Goal: Task Accomplishment & Management: Manage account settings

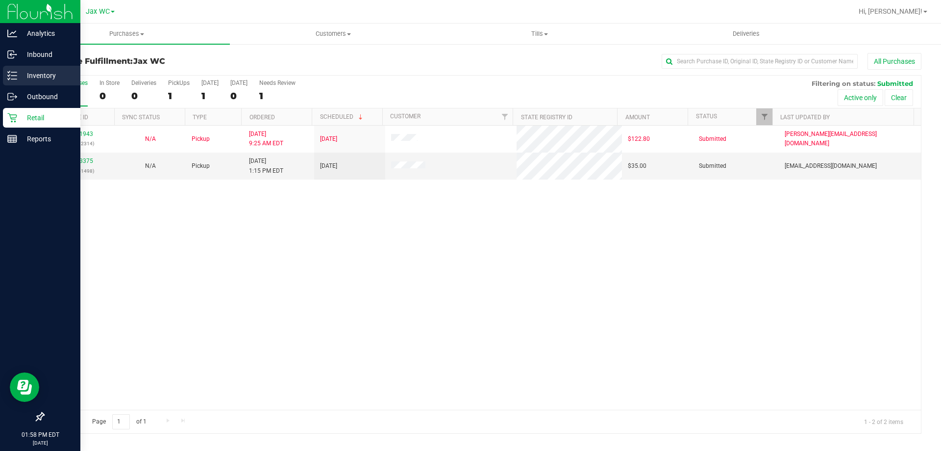
click at [32, 66] on div "Inventory" at bounding box center [41, 76] width 77 height 20
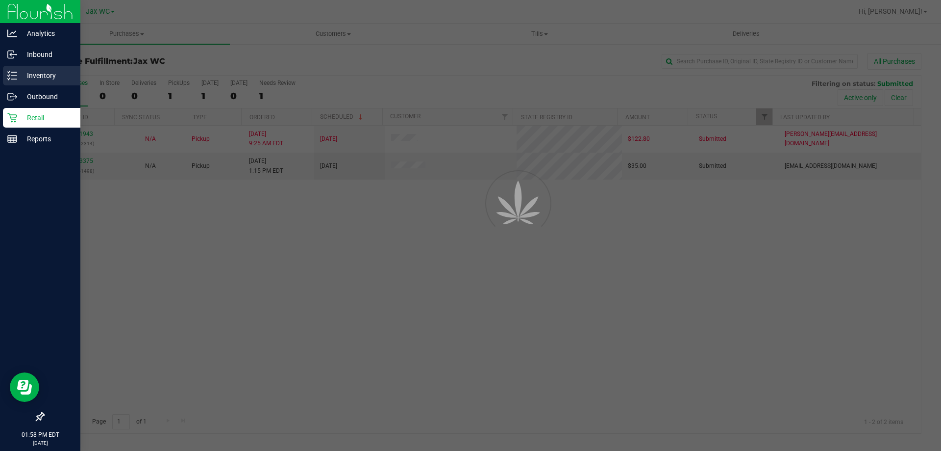
click at [35, 70] on p "Inventory" at bounding box center [46, 76] width 59 height 12
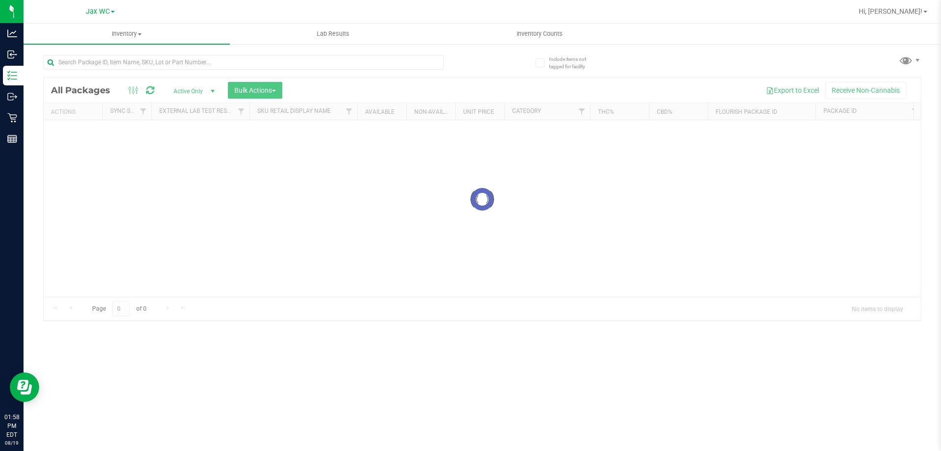
click at [35, 75] on div "Include items not tagged for facility Loading... All Packages Active Only Activ…" at bounding box center [483, 192] width 918 height 299
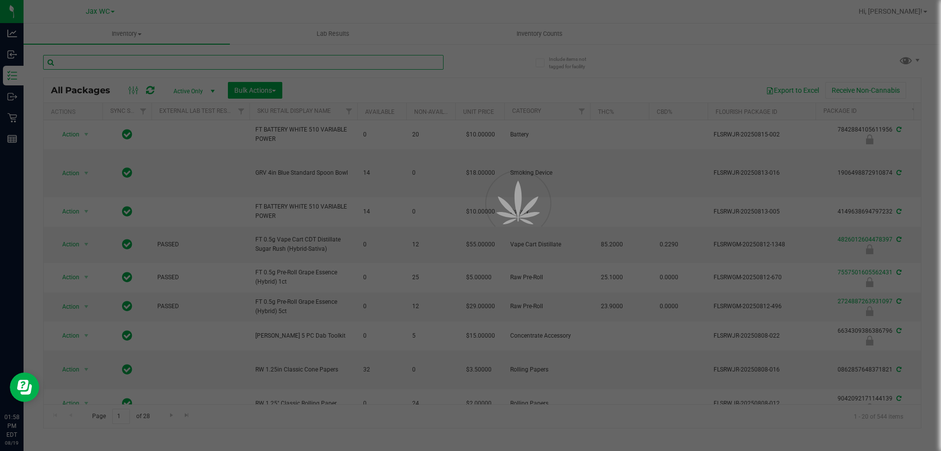
click at [93, 59] on input "text" at bounding box center [243, 62] width 401 height 15
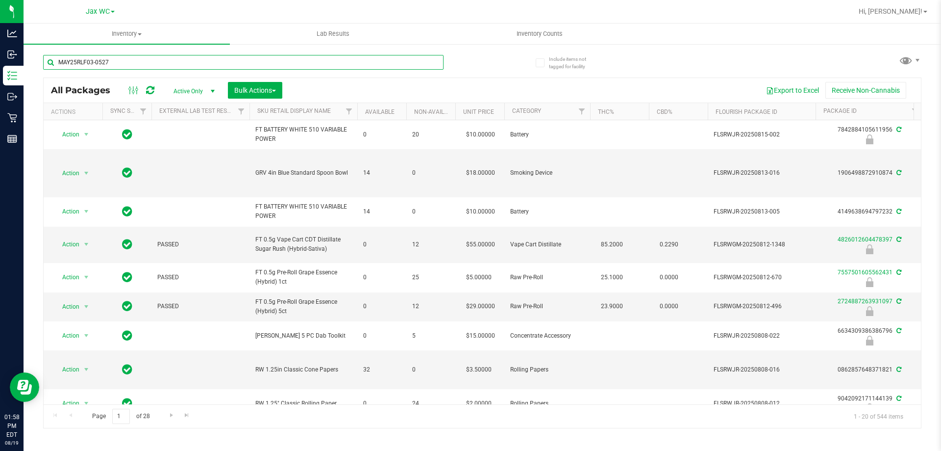
type input "MAY25RLF03-0527"
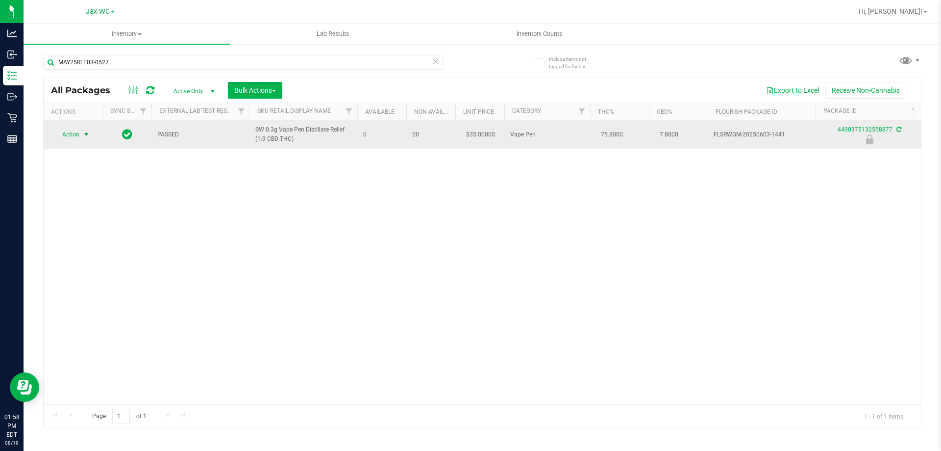
click at [84, 136] on span "select" at bounding box center [86, 134] width 8 height 8
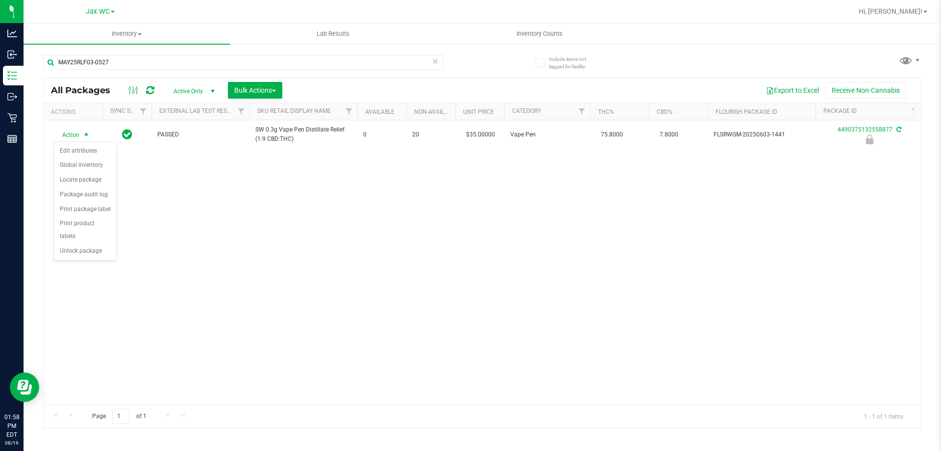
click at [78, 246] on div "Action Edit attributes Global inventory Locate package Package audit log Print …" at bounding box center [85, 200] width 64 height 119
click at [76, 244] on li "Unlock package" at bounding box center [85, 251] width 63 height 15
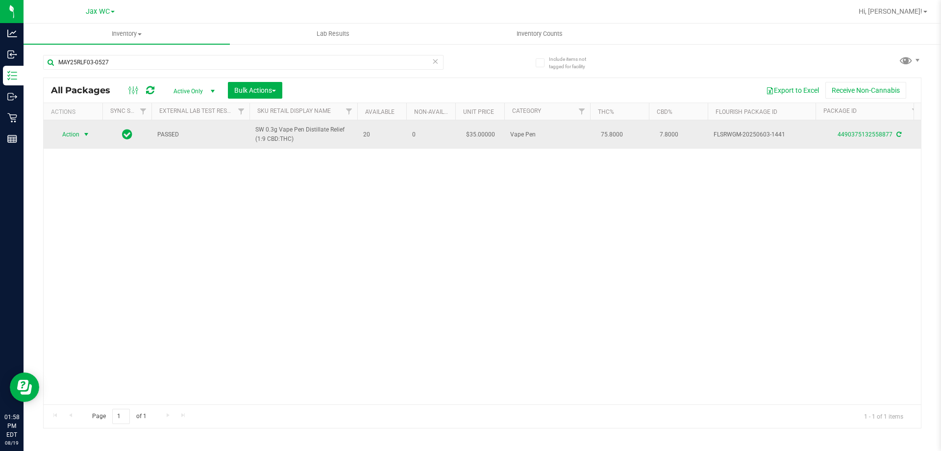
click at [70, 136] on span "Action" at bounding box center [66, 134] width 26 height 14
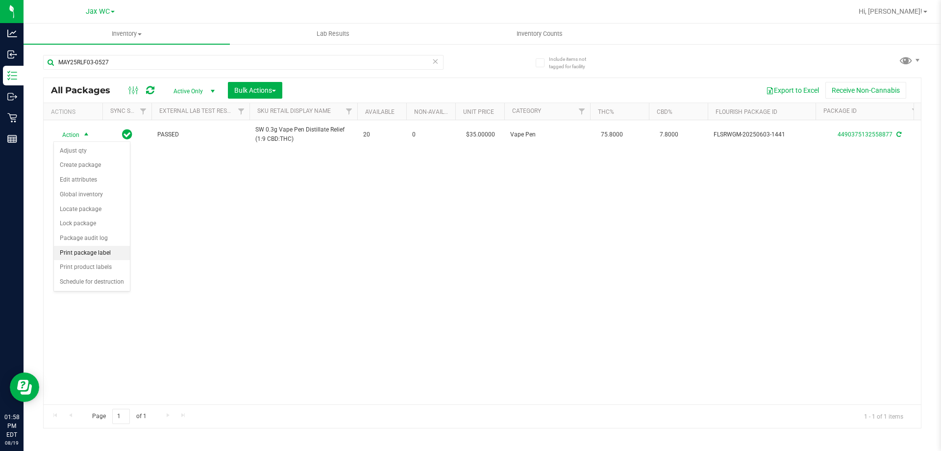
click at [96, 251] on li "Print package label" at bounding box center [92, 253] width 76 height 15
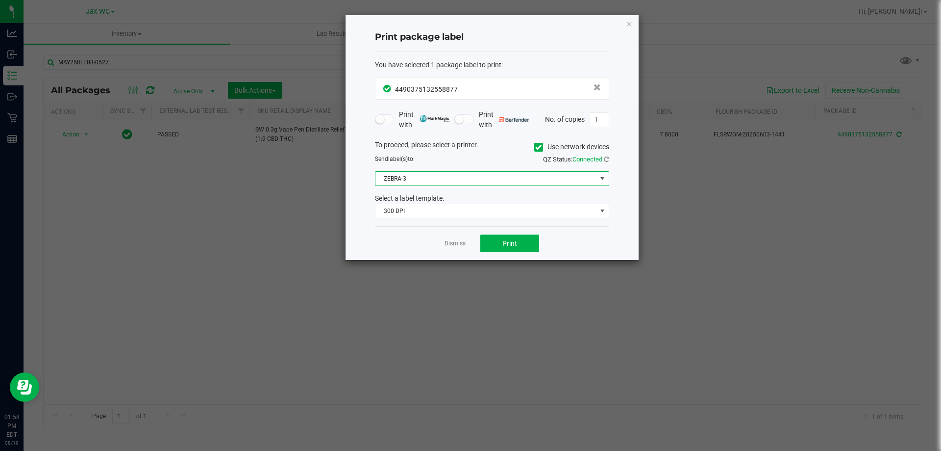
click at [462, 183] on span "ZEBRA-3" at bounding box center [486, 179] width 221 height 14
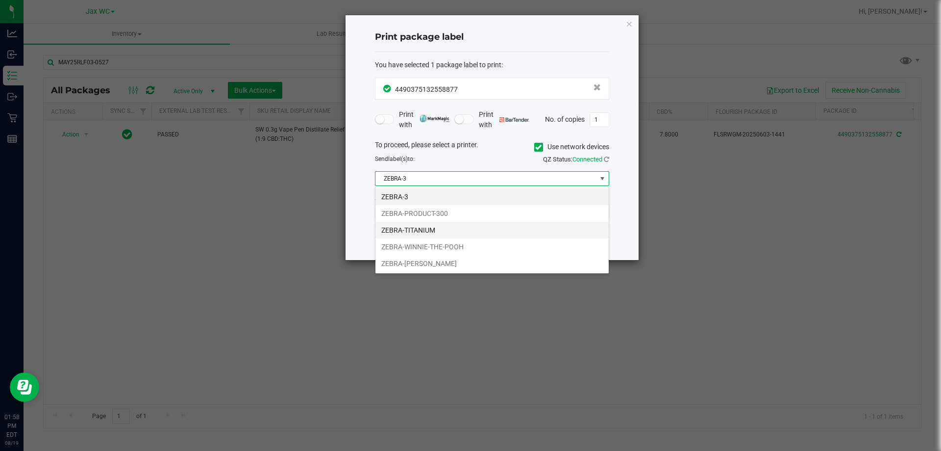
scroll to position [15, 234]
click at [442, 232] on li "ZEBRA-TITANIUM" at bounding box center [492, 230] width 233 height 17
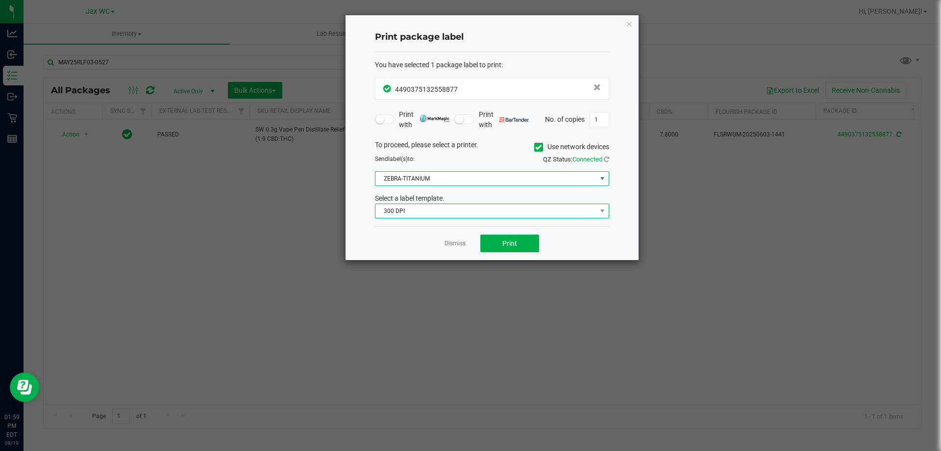
click at [431, 211] on span "300 DPI" at bounding box center [486, 211] width 221 height 14
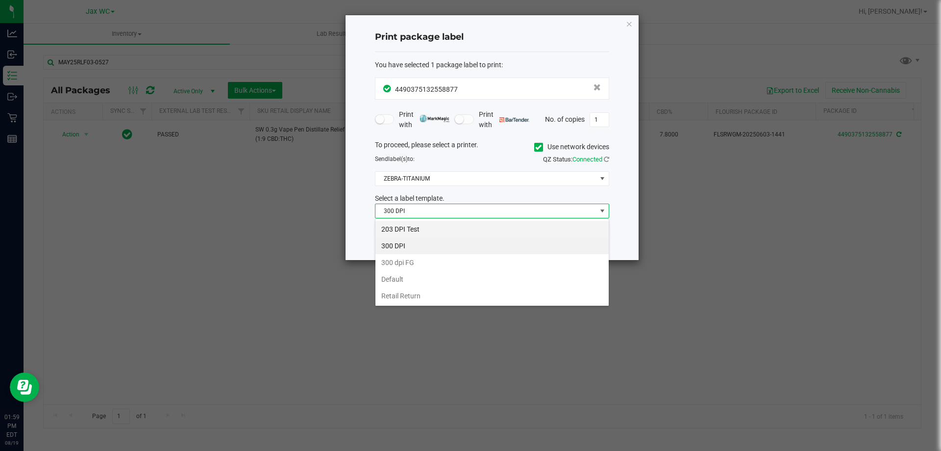
click at [423, 230] on li "203 DPI Test" at bounding box center [492, 229] width 233 height 17
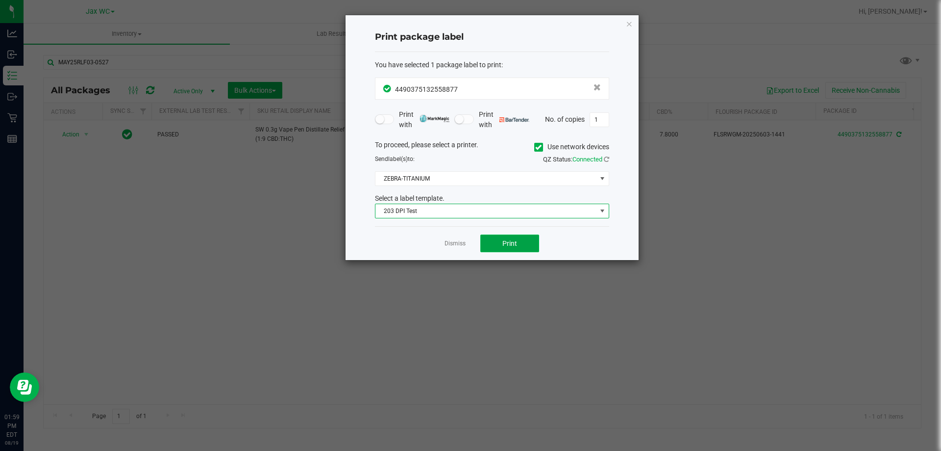
click at [511, 247] on span "Print" at bounding box center [510, 243] width 15 height 8
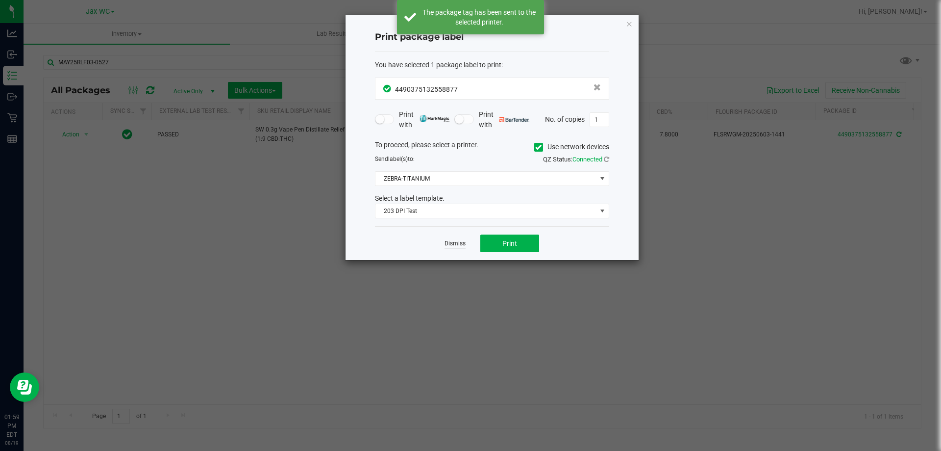
click at [450, 244] on link "Dismiss" at bounding box center [455, 243] width 21 height 8
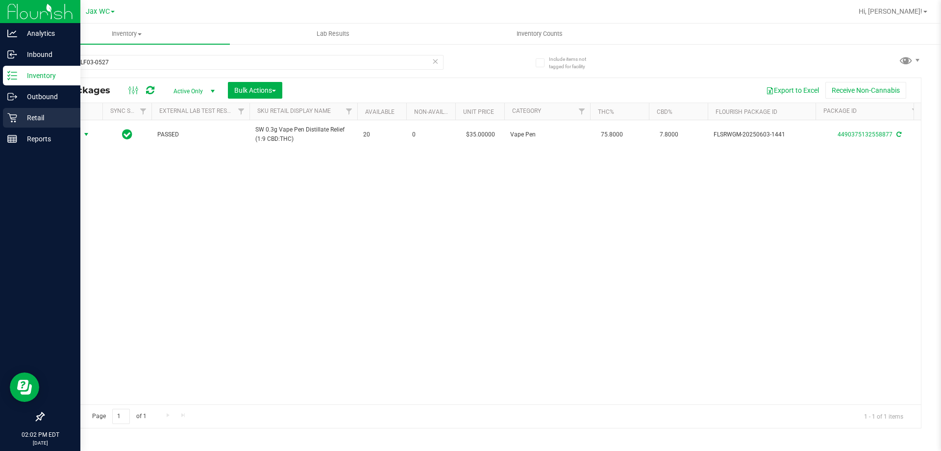
click at [7, 116] on icon at bounding box center [12, 118] width 10 height 10
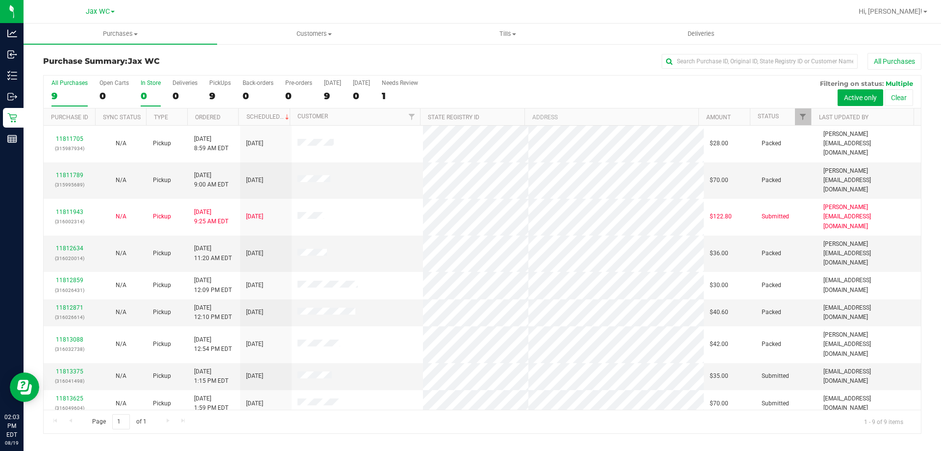
click at [150, 95] on div "0" at bounding box center [151, 95] width 20 height 11
click at [0, 0] on input "In Store 0" at bounding box center [0, 0] width 0 height 0
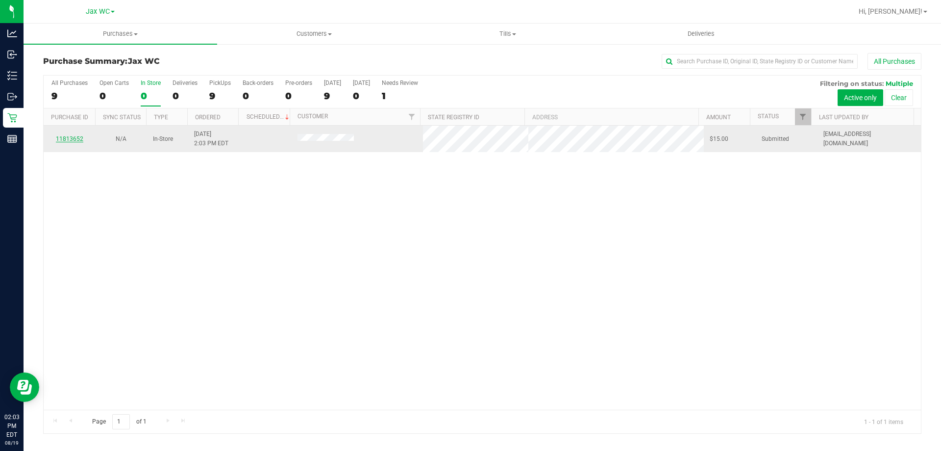
click at [73, 139] on link "11813652" at bounding box center [69, 138] width 27 height 7
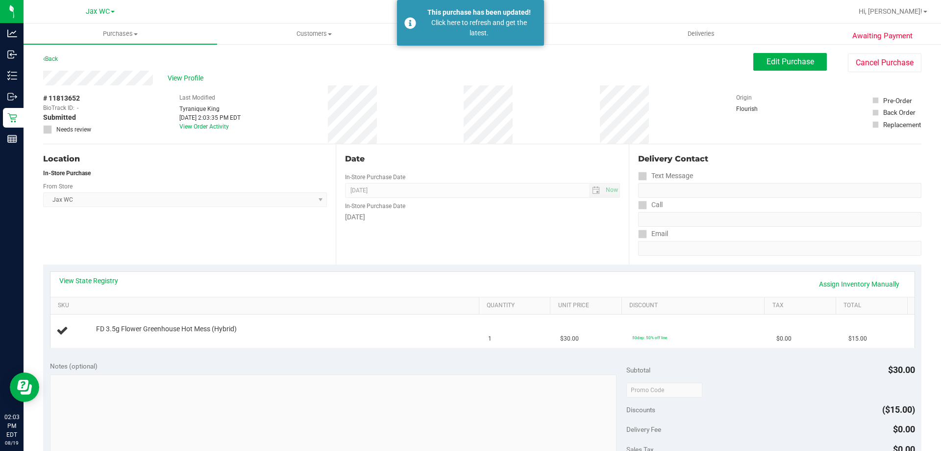
click at [216, 194] on span "Jax WC Select Store Bonita Springs WC Boynton Beach WC Bradenton WC Brandon WC …" at bounding box center [185, 199] width 284 height 15
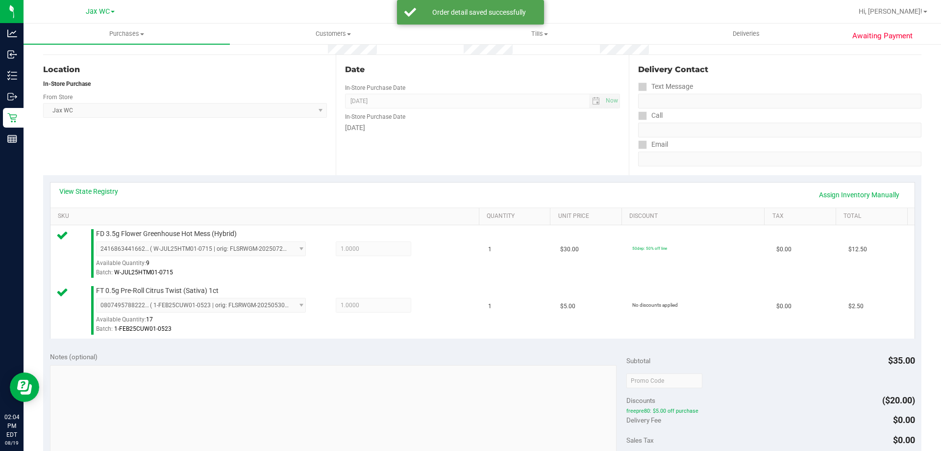
scroll to position [245, 0]
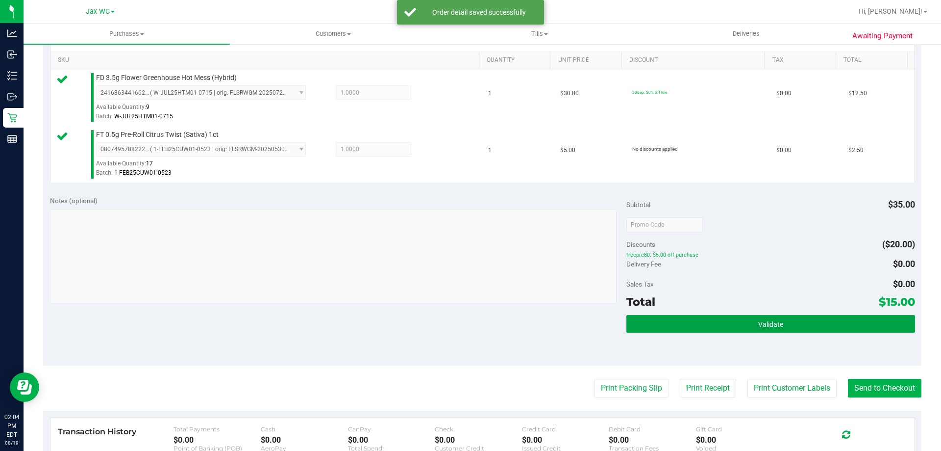
click at [734, 316] on button "Validate" at bounding box center [771, 324] width 288 height 18
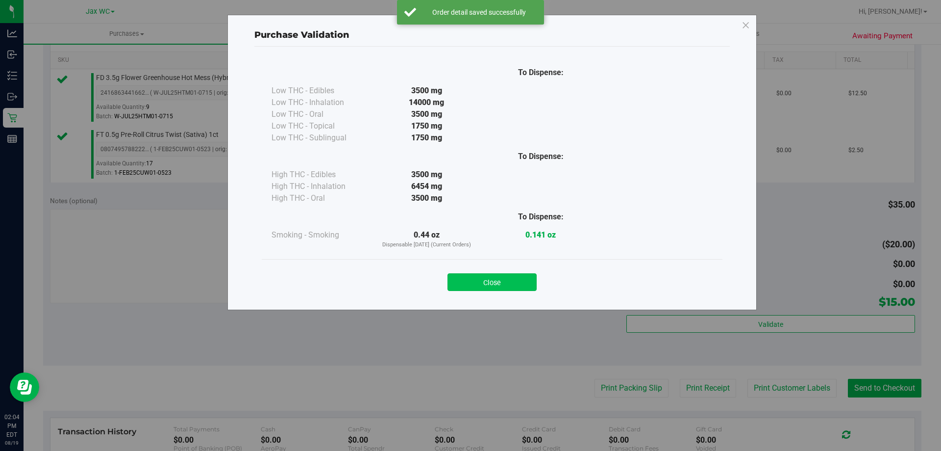
click at [507, 285] on button "Close" at bounding box center [492, 282] width 89 height 18
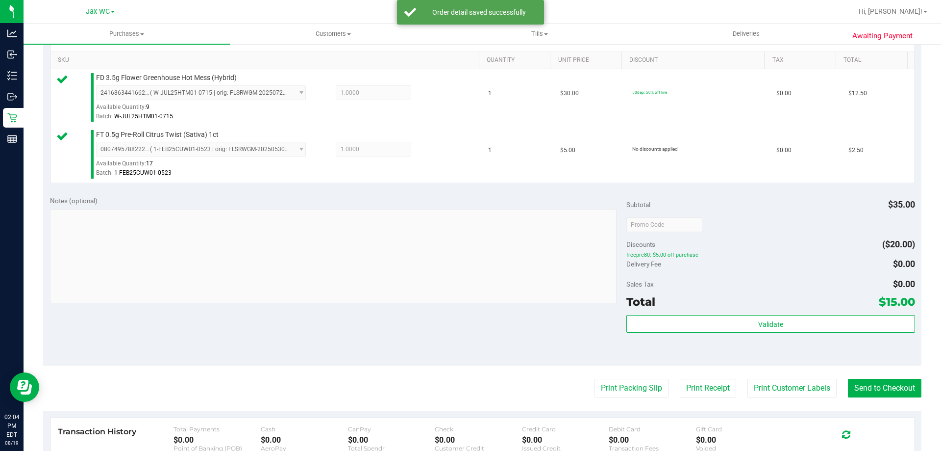
click at [838, 393] on div "Print Packing Slip Print Receipt Print Customer Labels Send to Checkout" at bounding box center [482, 387] width 879 height 19
click at [814, 391] on button "Print Customer Labels" at bounding box center [792, 387] width 89 height 19
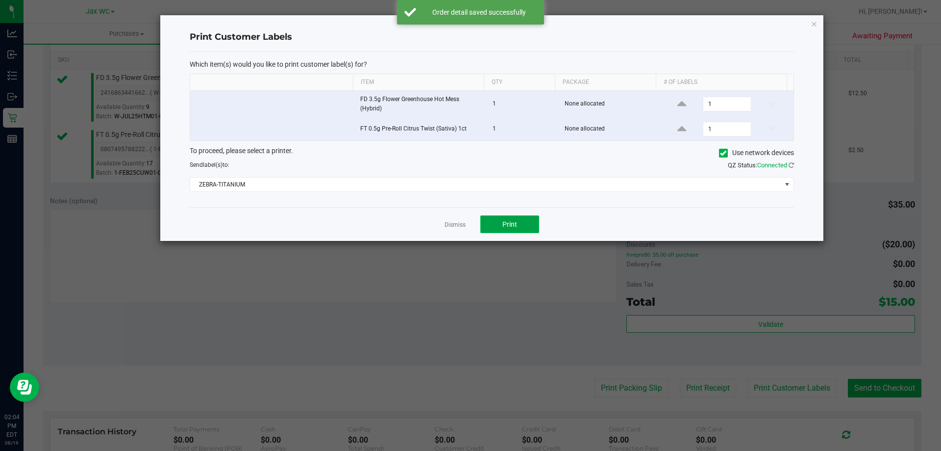
click at [505, 230] on button "Print" at bounding box center [509, 224] width 59 height 18
click at [460, 223] on link "Dismiss" at bounding box center [455, 225] width 21 height 8
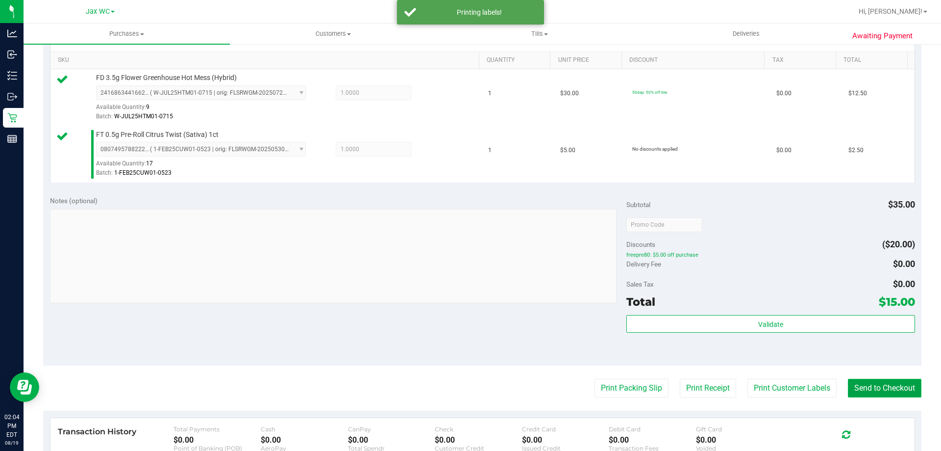
click at [880, 385] on button "Send to Checkout" at bounding box center [885, 387] width 74 height 19
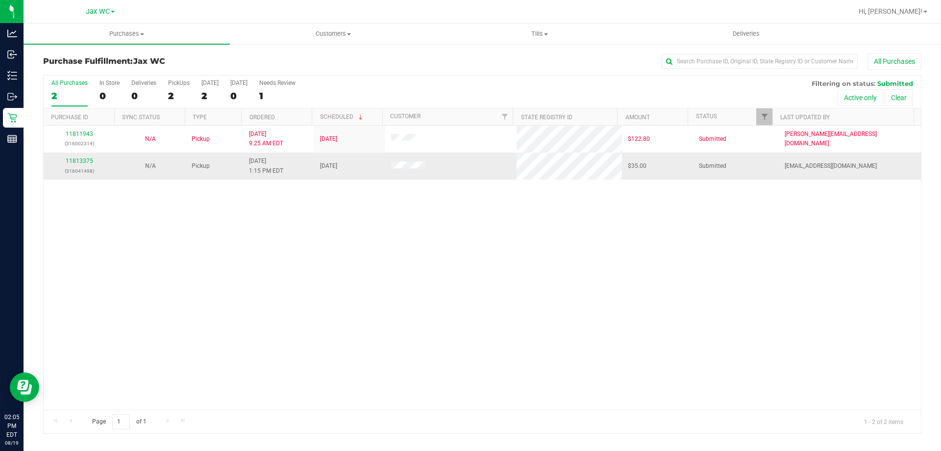
click at [90, 164] on div "11813375 (316041498)" at bounding box center [79, 165] width 59 height 19
click at [84, 161] on link "11813375" at bounding box center [79, 160] width 27 height 7
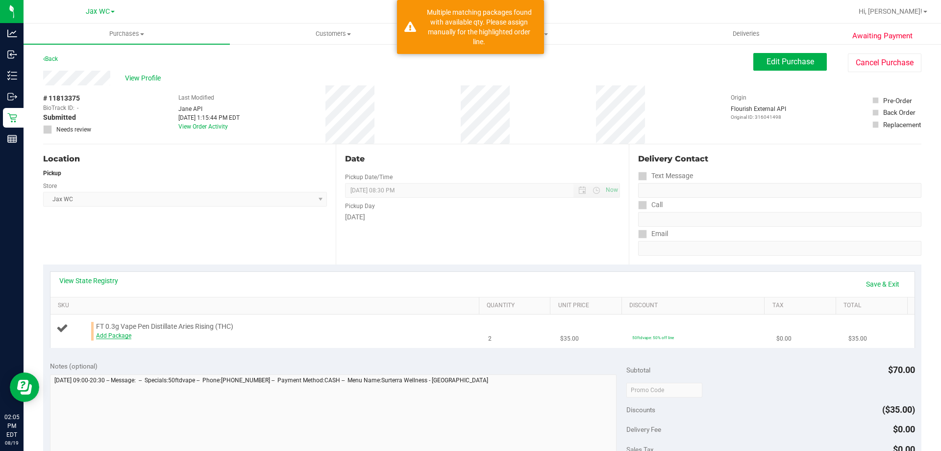
click at [115, 337] on link "Add Package" at bounding box center [113, 335] width 35 height 7
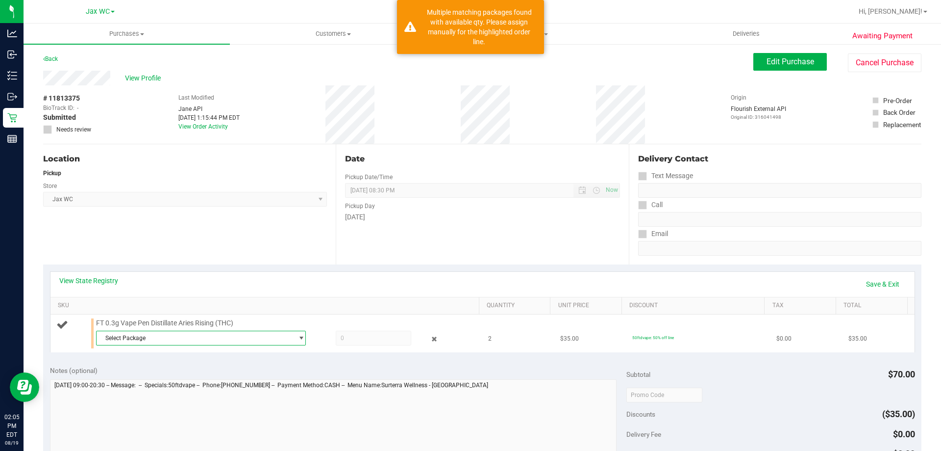
click at [298, 339] on span "select" at bounding box center [301, 338] width 7 height 8
click at [200, 382] on li "2848673387201160 ( MAY25ARR02-0529 | orig: FLSRWGM-20250604-800 )" at bounding box center [198, 378] width 205 height 14
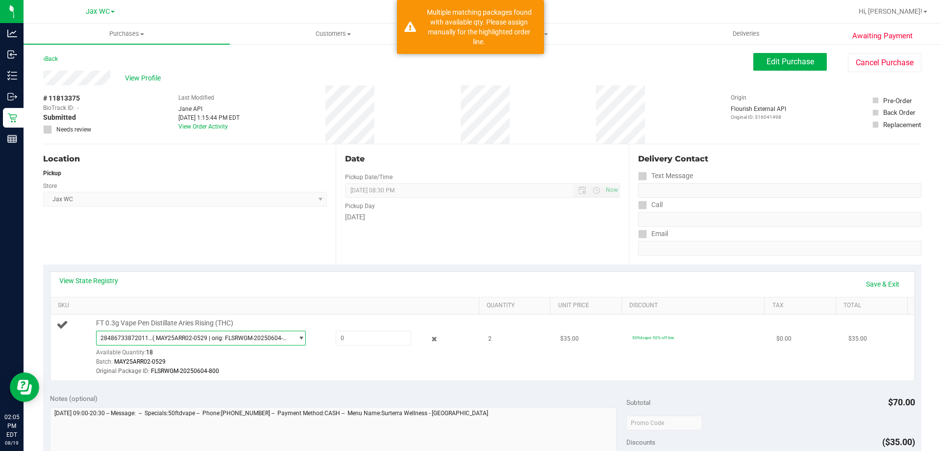
click at [283, 342] on span "2848673387201160 ( MAY25ARR02-0529 | orig: FLSRWGM-20250604-800 )" at bounding box center [195, 338] width 197 height 14
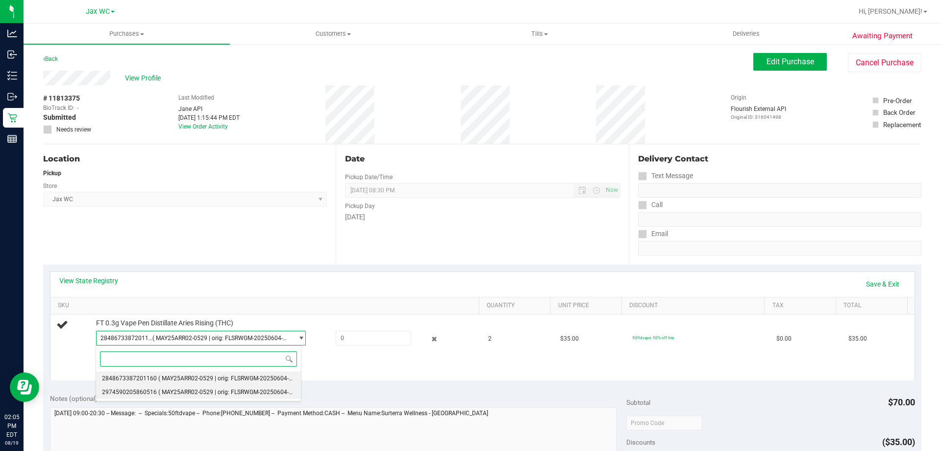
click at [260, 390] on span "( MAY25ARR02-0529 | orig: FLSRWGM-20250604-842 )" at bounding box center [230, 391] width 144 height 7
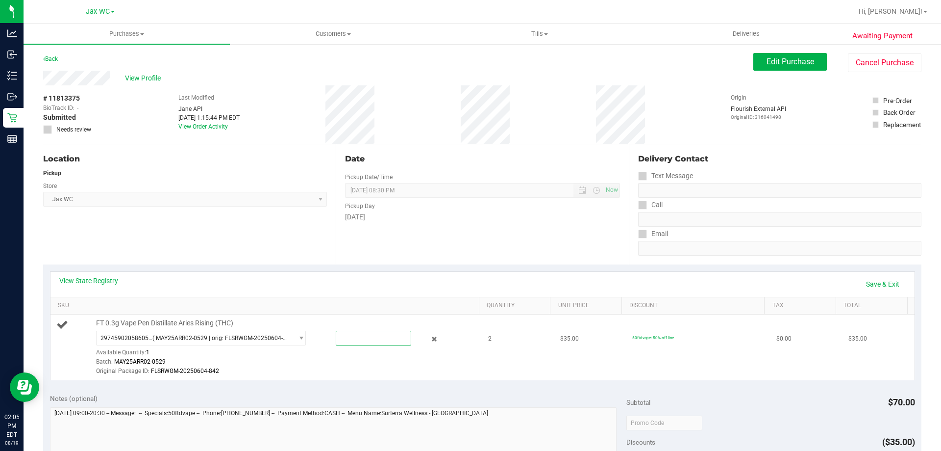
click at [366, 341] on span at bounding box center [373, 337] width 75 height 15
type input "1"
type input "1.0000"
click at [869, 280] on link "Save & Exit" at bounding box center [883, 284] width 46 height 17
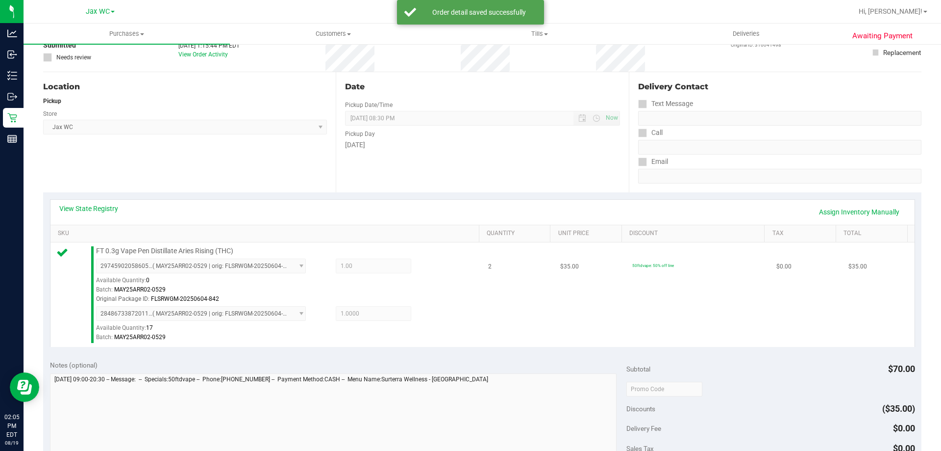
scroll to position [196, 0]
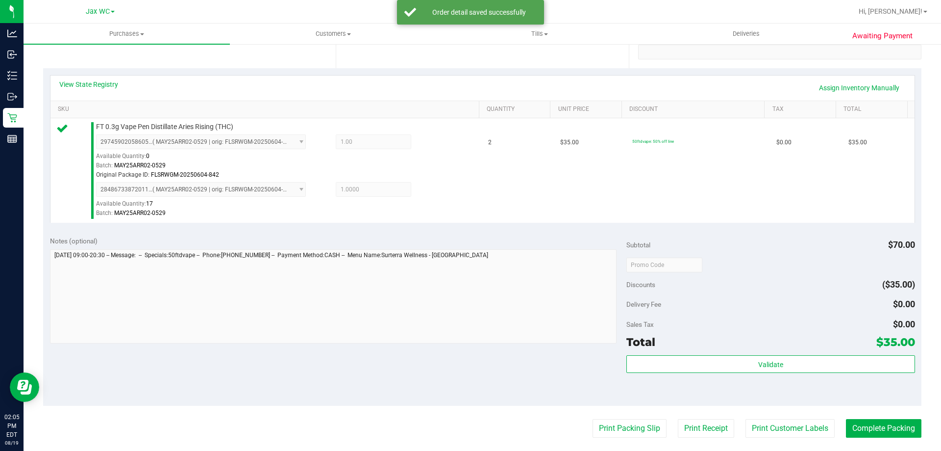
click at [784, 353] on div "Subtotal $70.00 Discounts ($35.00) Delivery Fee $0.00 Sales Tax $0.00 Total $35…" at bounding box center [771, 317] width 288 height 163
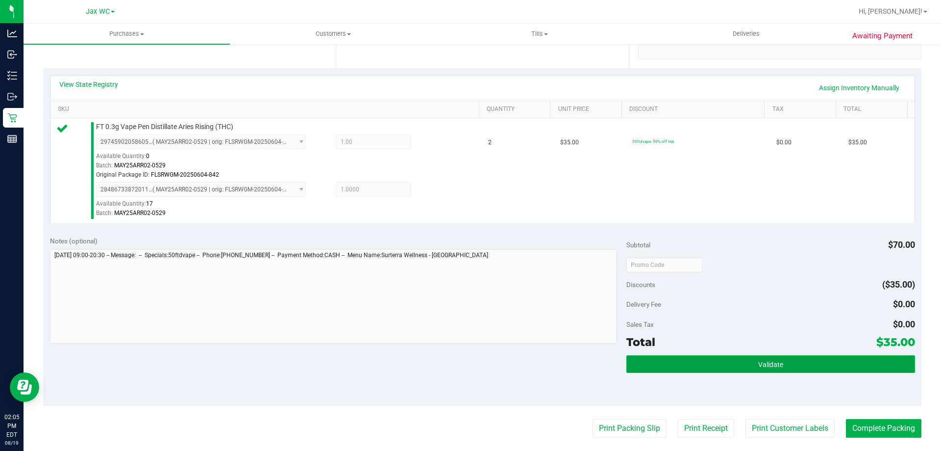
click at [785, 363] on button "Validate" at bounding box center [771, 364] width 288 height 18
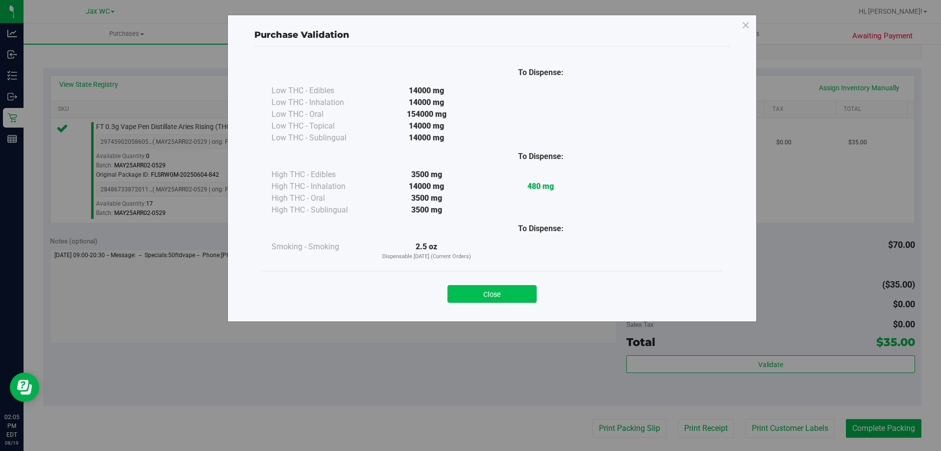
click at [522, 296] on button "Close" at bounding box center [492, 294] width 89 height 18
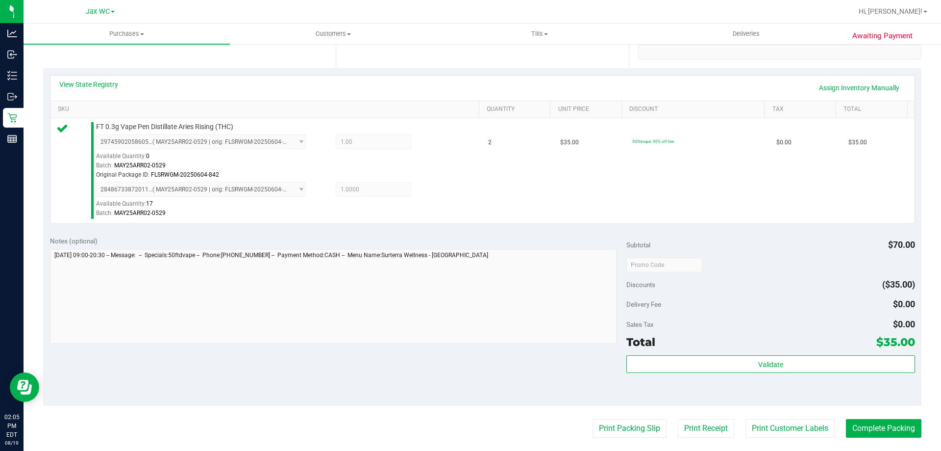
drag, startPoint x: 756, startPoint y: 427, endPoint x: 579, endPoint y: 405, distance: 178.8
click at [580, 401] on purchase-details "Back Edit Purchase Cancel Purchase View Profile # 11813375 BioTrack ID: - Submi…" at bounding box center [482, 245] width 879 height 777
click at [612, 425] on button "Print Packing Slip" at bounding box center [630, 428] width 74 height 19
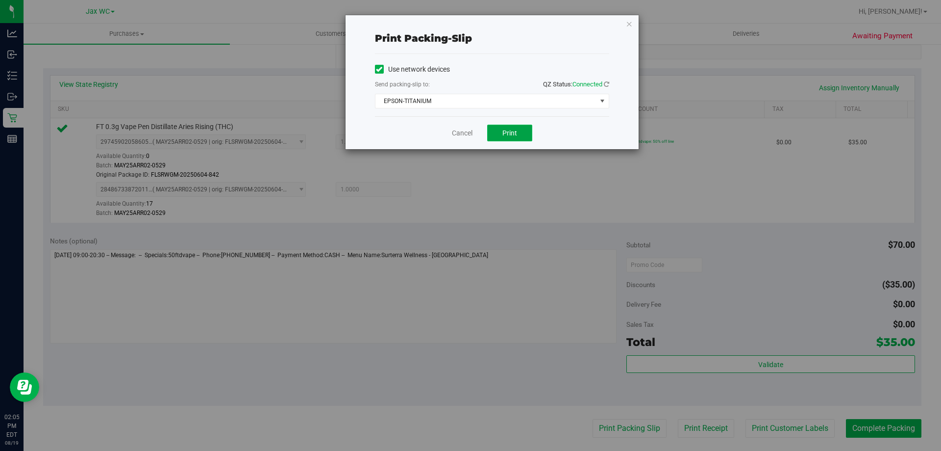
click at [505, 129] on span "Print" at bounding box center [510, 133] width 15 height 8
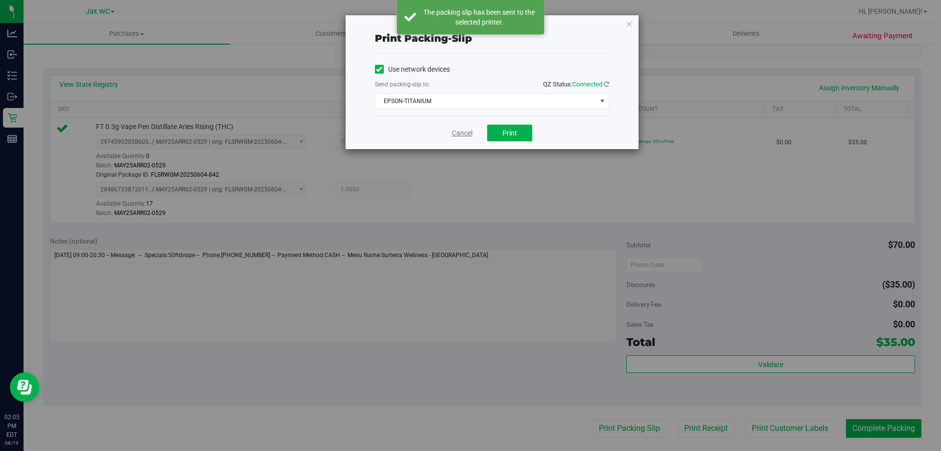
click at [462, 130] on link "Cancel" at bounding box center [462, 133] width 21 height 10
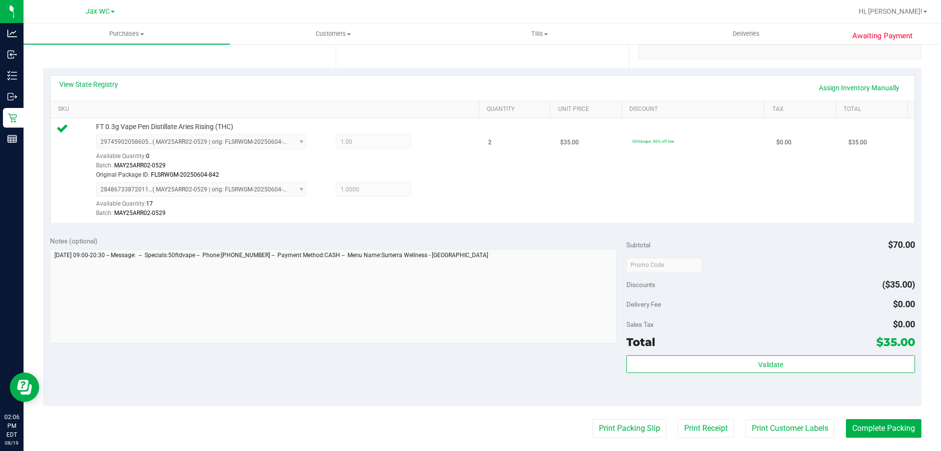
click at [851, 373] on div "Validate" at bounding box center [771, 377] width 288 height 44
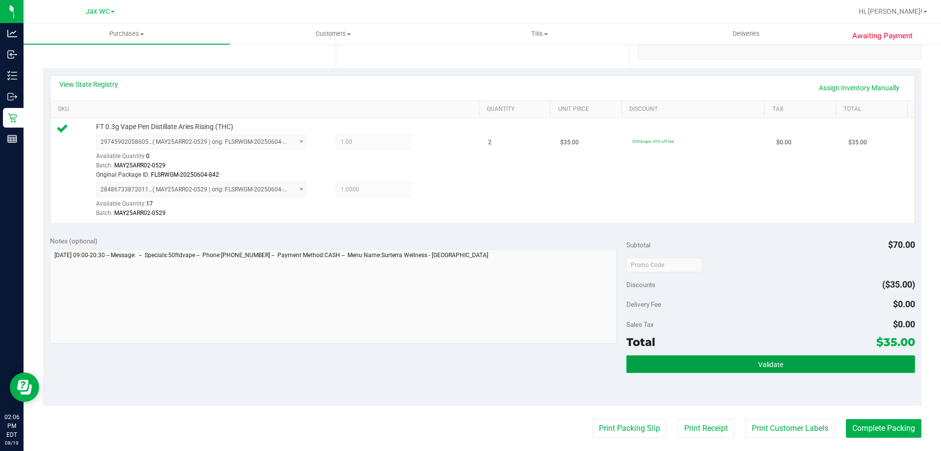
click at [850, 369] on button "Validate" at bounding box center [771, 364] width 288 height 18
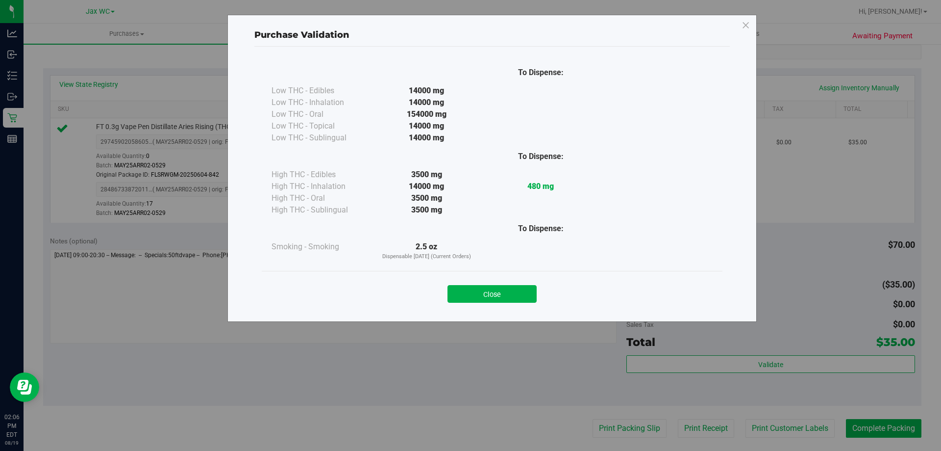
click at [524, 297] on button "Close" at bounding box center [492, 294] width 89 height 18
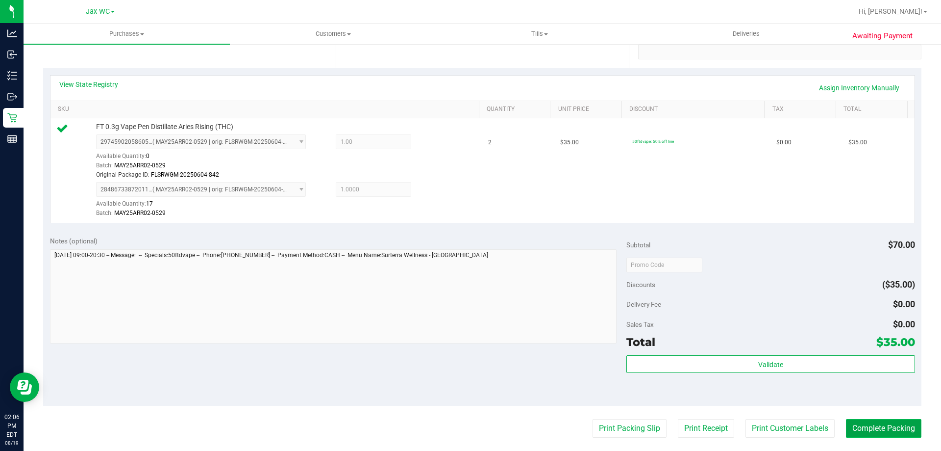
click at [878, 432] on button "Complete Packing" at bounding box center [883, 428] width 75 height 19
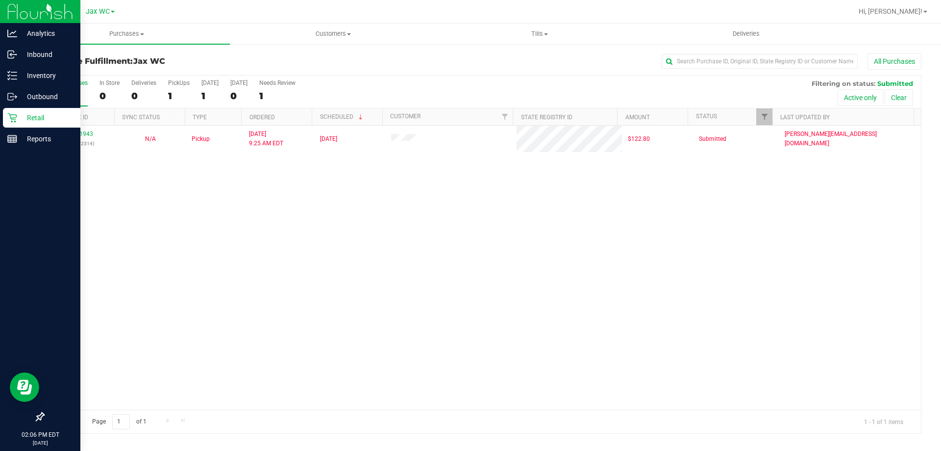
click at [42, 115] on p "Retail" at bounding box center [46, 118] width 59 height 12
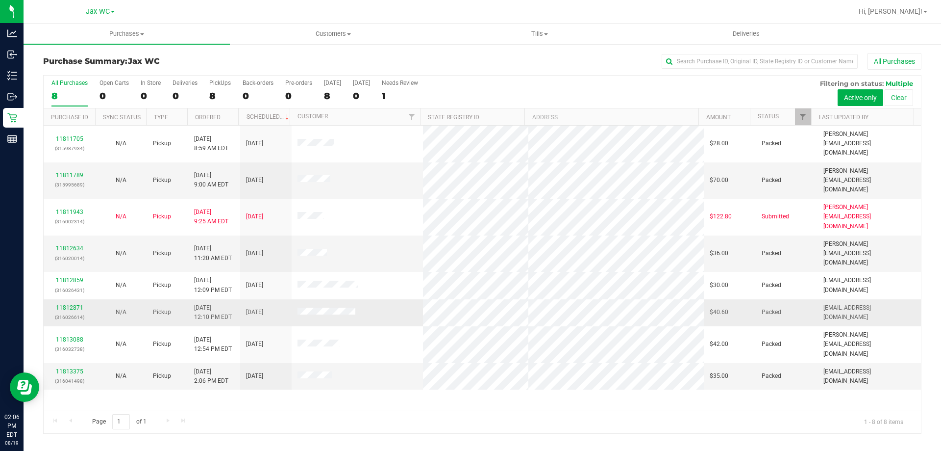
click at [58, 312] on p "(316026614)" at bounding box center [70, 316] width 40 height 9
click at [61, 304] on link "11812871" at bounding box center [69, 307] width 27 height 7
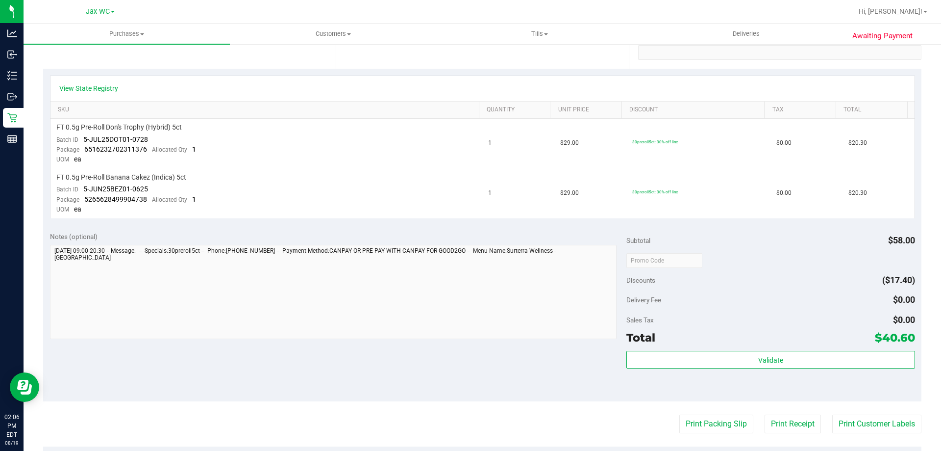
scroll to position [196, 0]
click at [722, 429] on button "Print Packing Slip" at bounding box center [716, 423] width 74 height 19
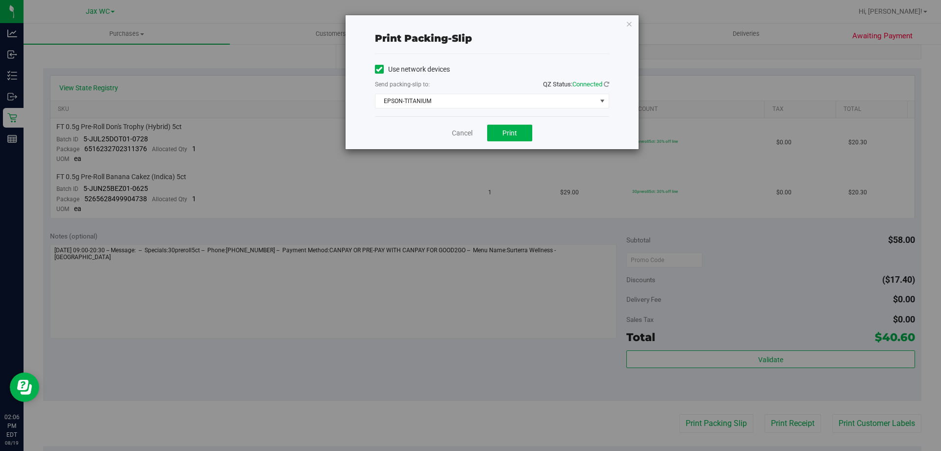
click at [501, 141] on div "Cancel Print" at bounding box center [492, 132] width 234 height 33
click at [502, 132] on button "Print" at bounding box center [509, 133] width 45 height 17
click at [456, 133] on link "Cancel" at bounding box center [462, 133] width 21 height 10
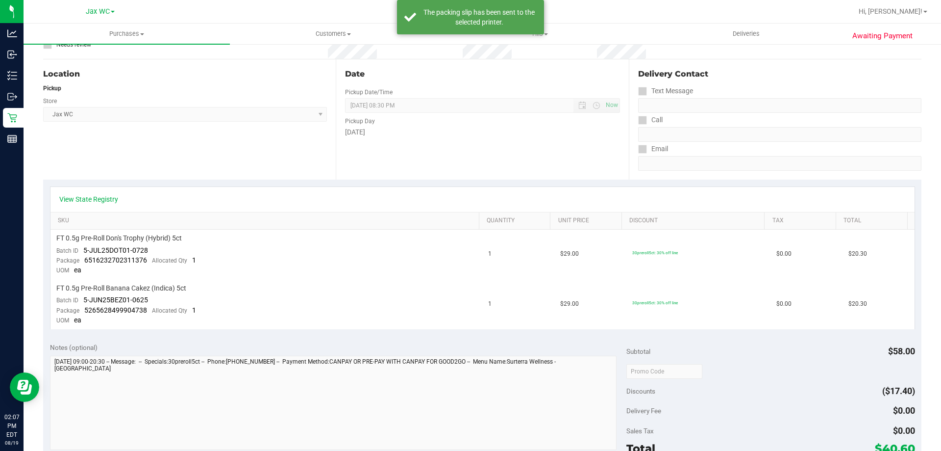
scroll to position [0, 0]
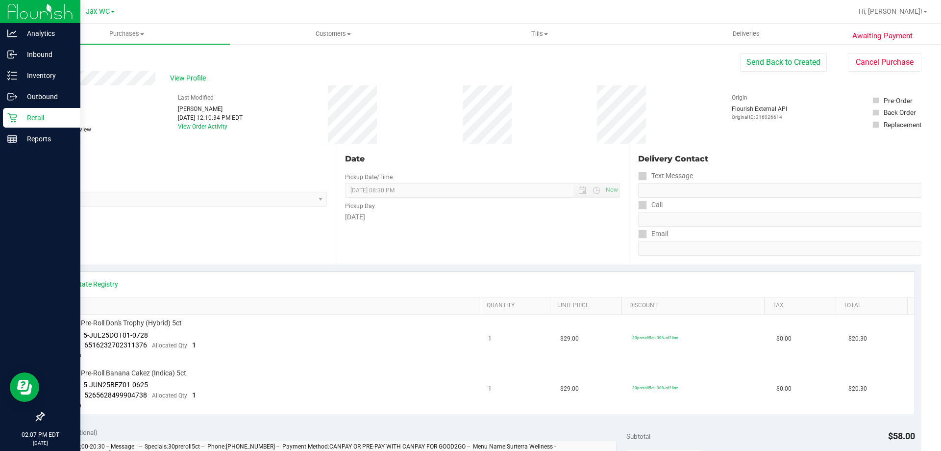
click at [0, 122] on link "Retail" at bounding box center [40, 118] width 80 height 21
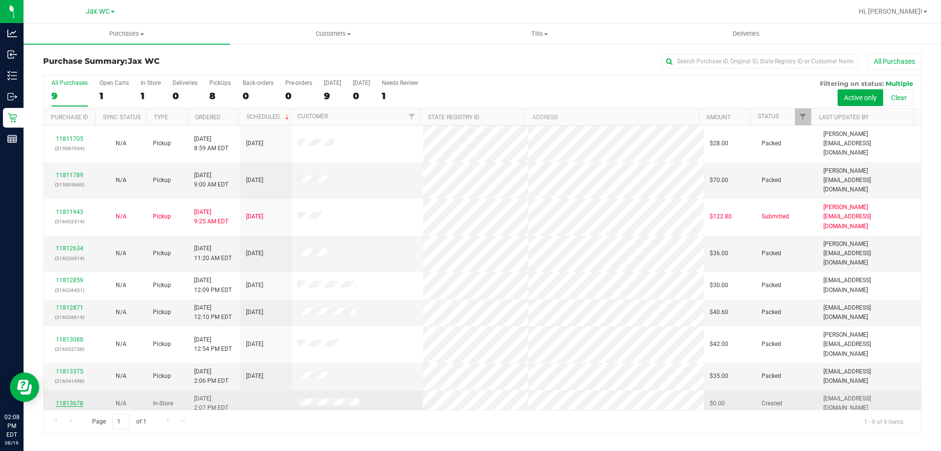
click at [75, 400] on link "11813678" at bounding box center [69, 403] width 27 height 7
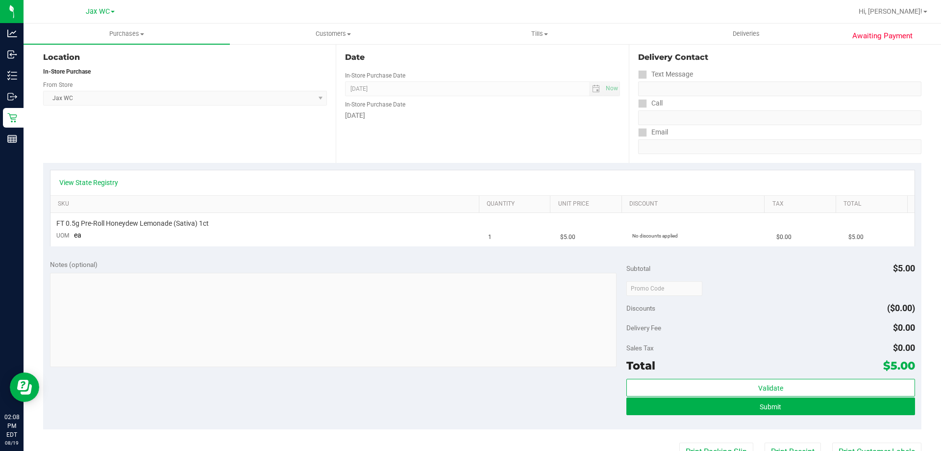
scroll to position [245, 0]
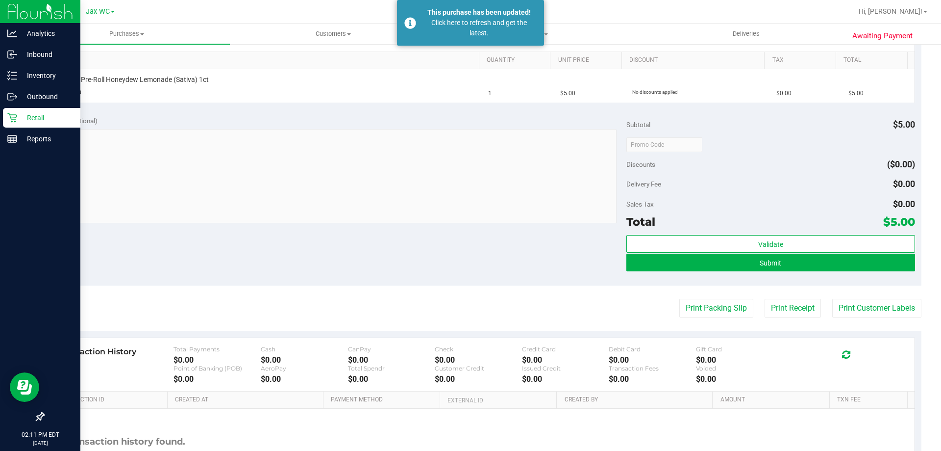
click at [8, 115] on icon at bounding box center [12, 118] width 10 height 10
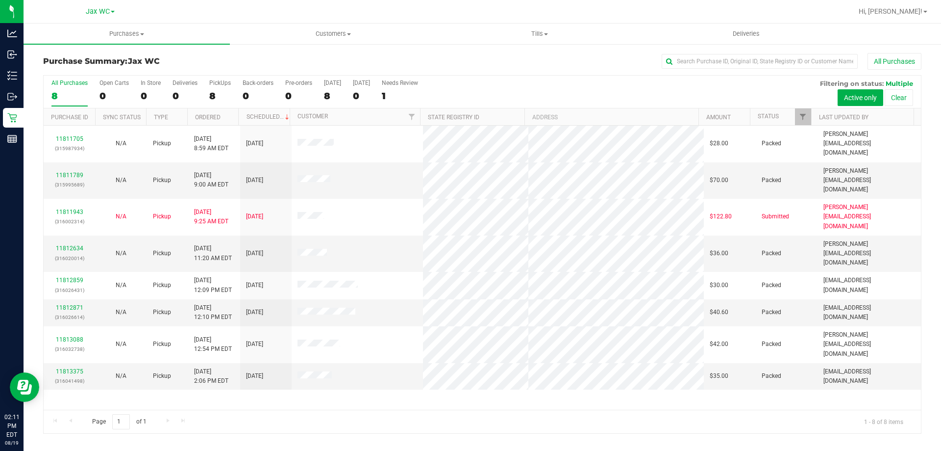
click at [405, 384] on div "11811705 (315987934) N/A Pickup 8/19/2025 8:59 AM EDT 8/19/2025 $28.00 Packed j…" at bounding box center [483, 268] width 878 height 284
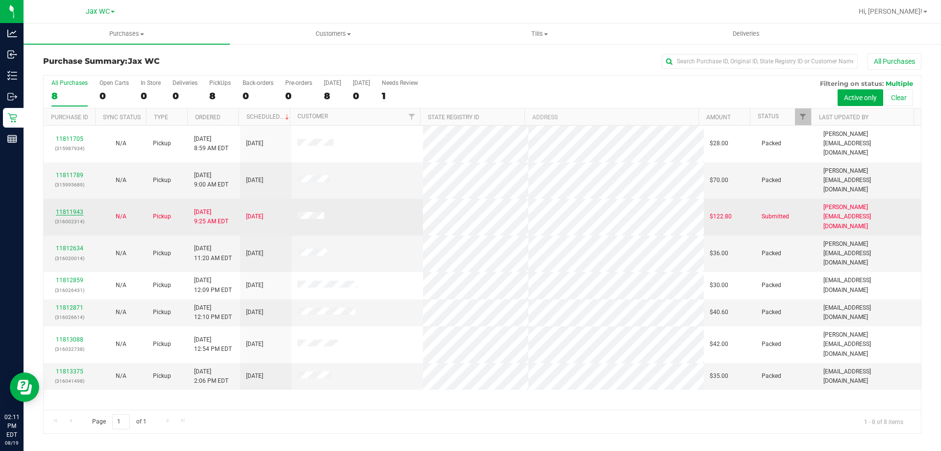
click at [74, 208] on link "11811943" at bounding box center [69, 211] width 27 height 7
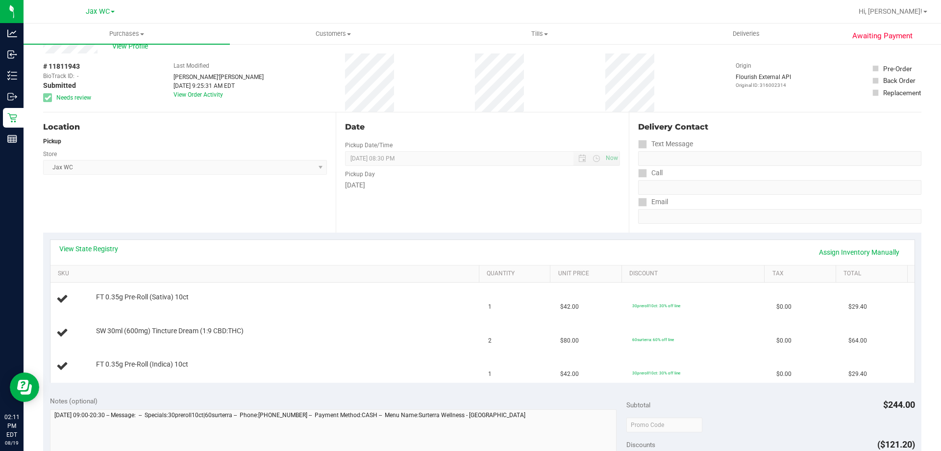
scroll to position [49, 0]
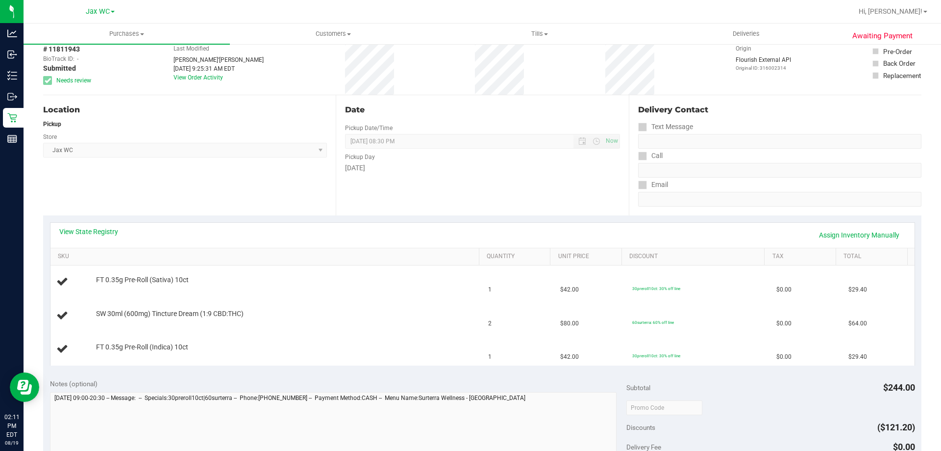
click at [101, 226] on div "View State Registry Assign Inventory Manually" at bounding box center [482, 235] width 864 height 25
click at [104, 231] on link "View State Registry" at bounding box center [88, 231] width 59 height 10
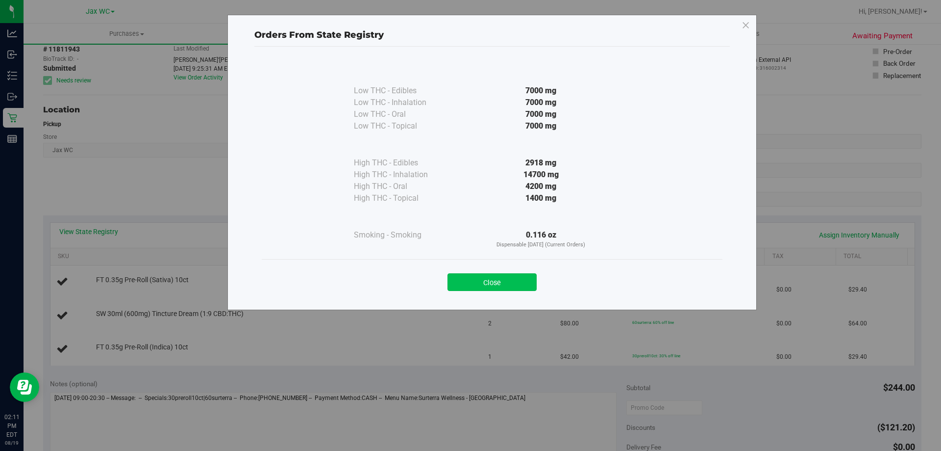
click at [520, 277] on button "Close" at bounding box center [492, 282] width 89 height 18
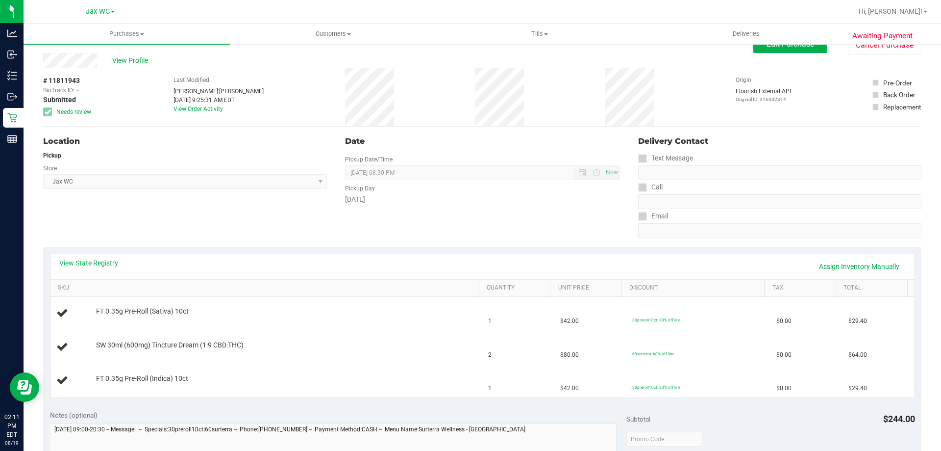
scroll to position [0, 0]
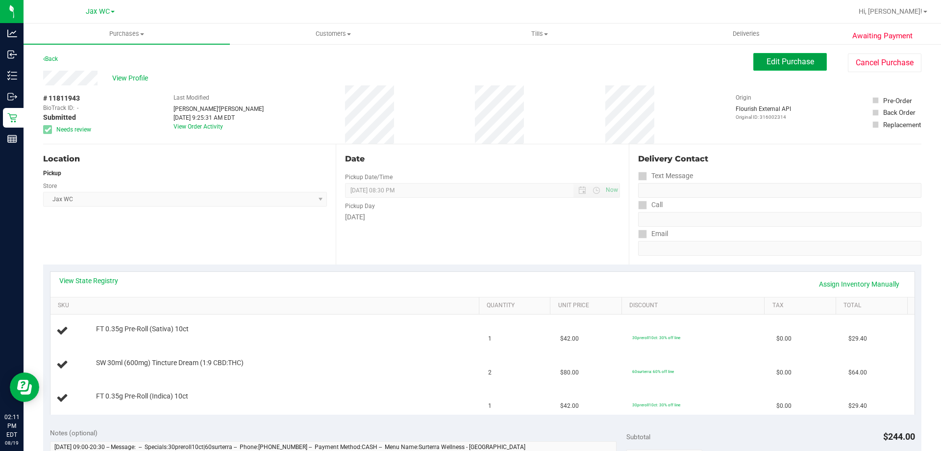
click at [775, 61] on span "Edit Purchase" at bounding box center [791, 61] width 48 height 9
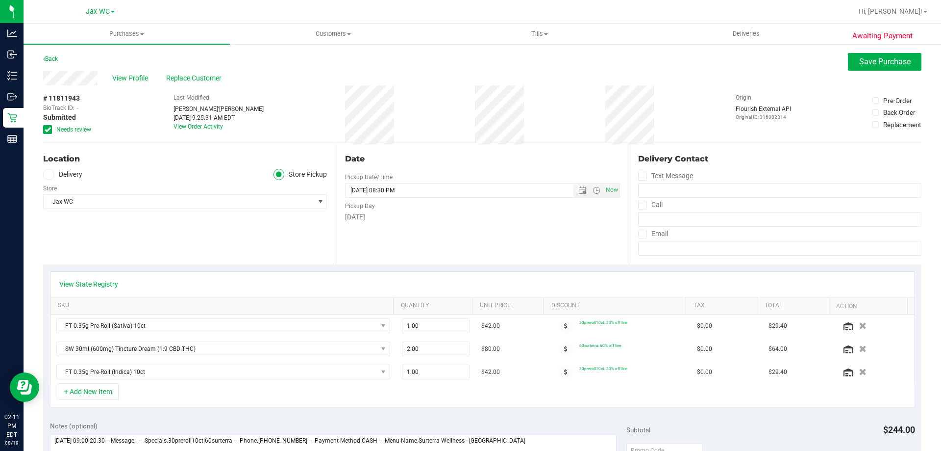
click at [219, 84] on div "View Profile Replace Customer" at bounding box center [482, 78] width 879 height 15
drag, startPoint x: 214, startPoint y: 80, endPoint x: 487, endPoint y: 80, distance: 273.1
click at [431, 80] on div "View Profile Replace Customer" at bounding box center [482, 78] width 879 height 15
click at [851, 71] on div "View Profile Replace Customer" at bounding box center [482, 78] width 879 height 15
click at [859, 63] on span "Save Purchase" at bounding box center [884, 61] width 51 height 9
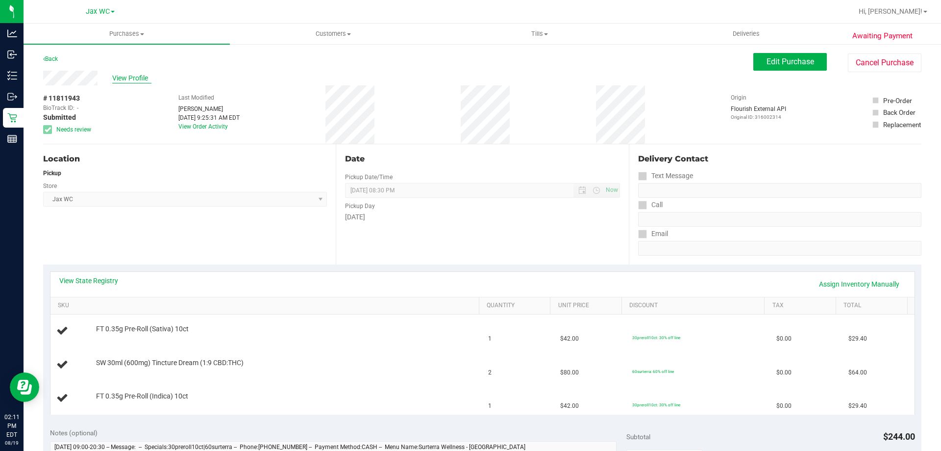
click at [139, 79] on span "View Profile" at bounding box center [131, 78] width 39 height 10
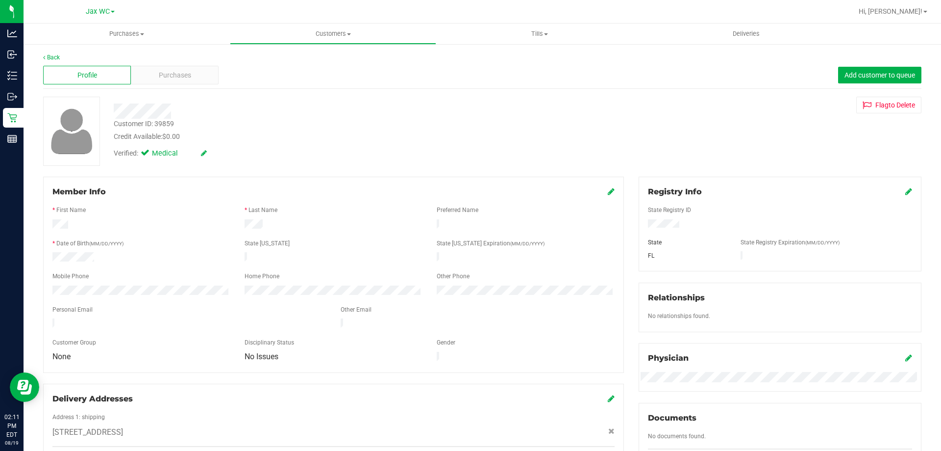
click at [161, 125] on div "Customer ID: 39859" at bounding box center [144, 124] width 60 height 10
copy div "39859"
click at [165, 77] on span "Purchases" at bounding box center [175, 75] width 32 height 10
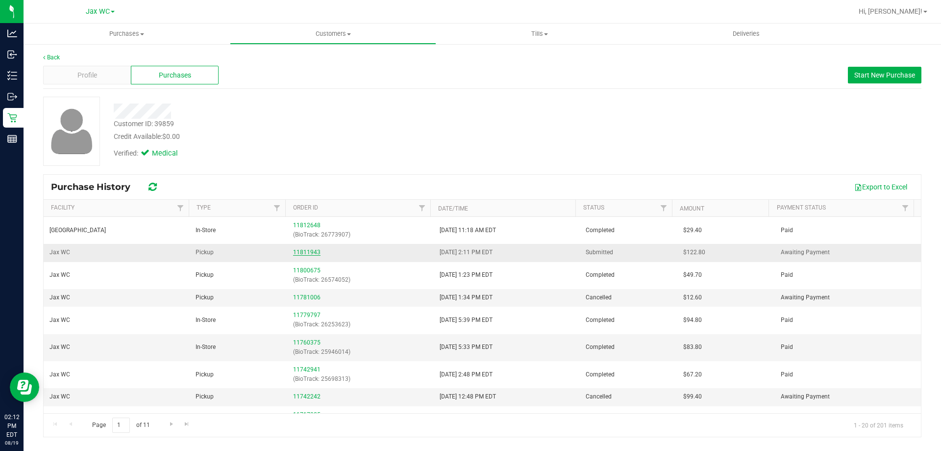
click at [306, 249] on link "11811943" at bounding box center [306, 252] width 27 height 7
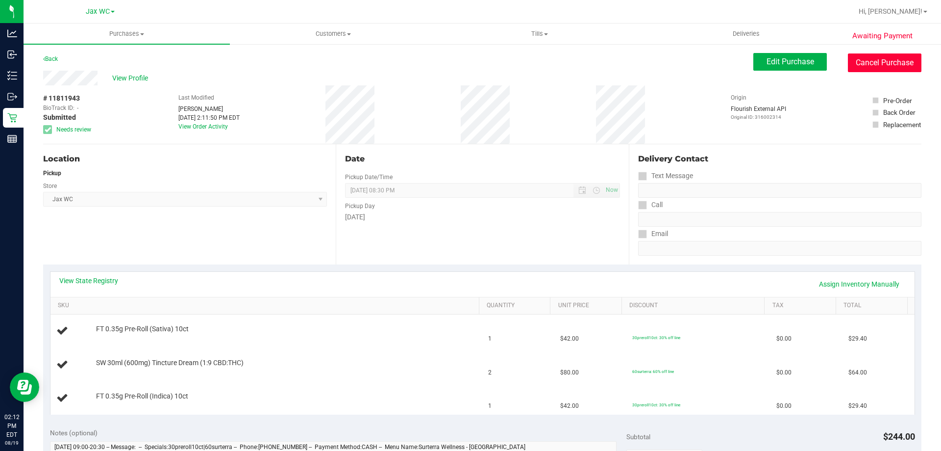
click at [893, 60] on button "Cancel Purchase" at bounding box center [885, 62] width 74 height 19
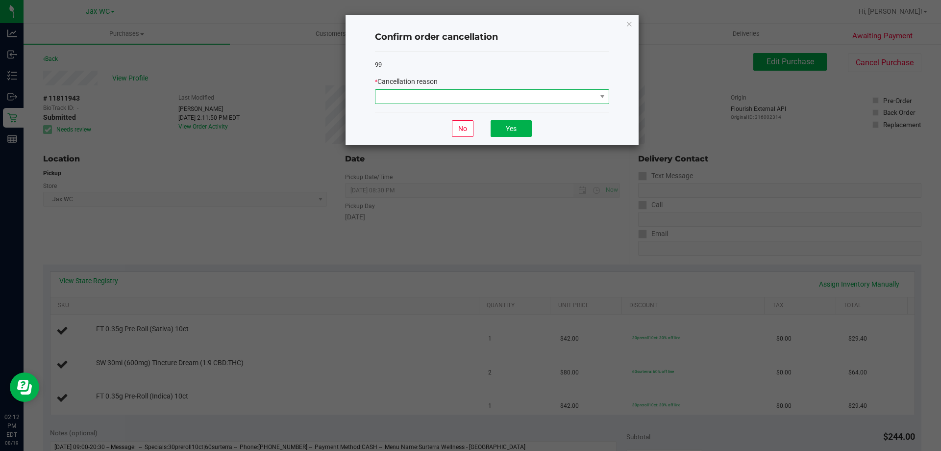
click at [486, 97] on span at bounding box center [486, 97] width 221 height 14
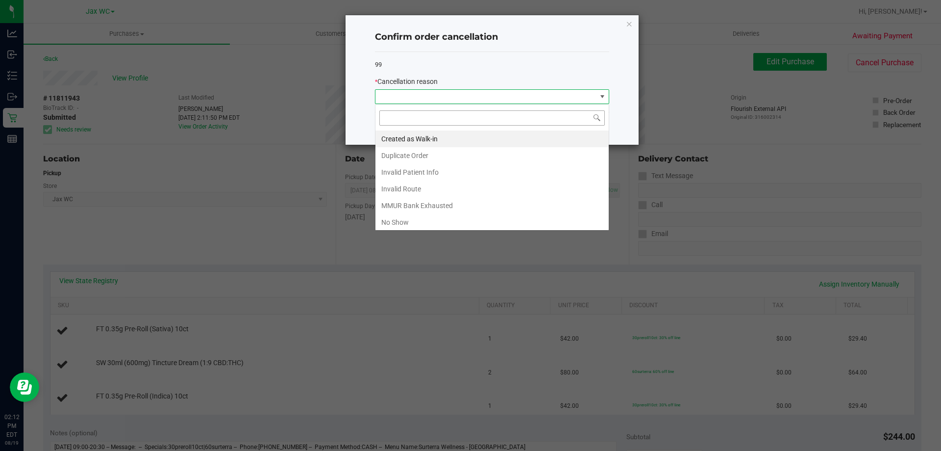
scroll to position [15, 234]
click at [440, 152] on li "Duplicate Order" at bounding box center [492, 155] width 233 height 17
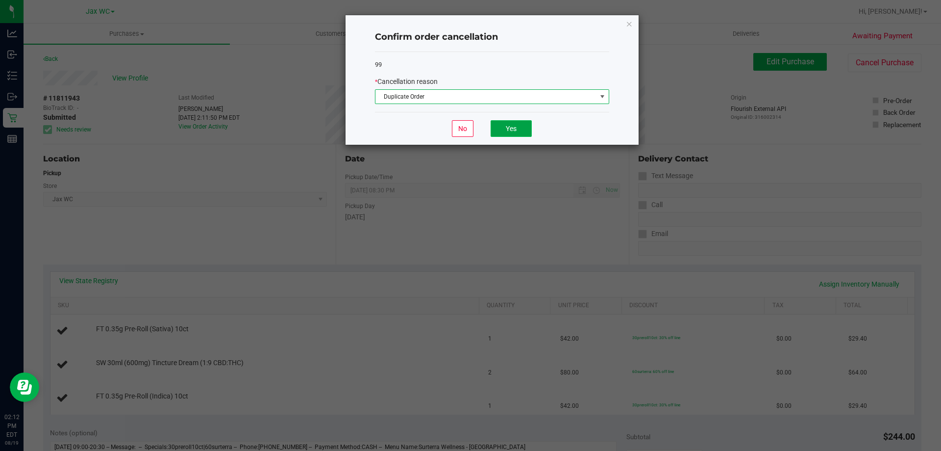
click at [507, 127] on button "Yes" at bounding box center [511, 128] width 41 height 17
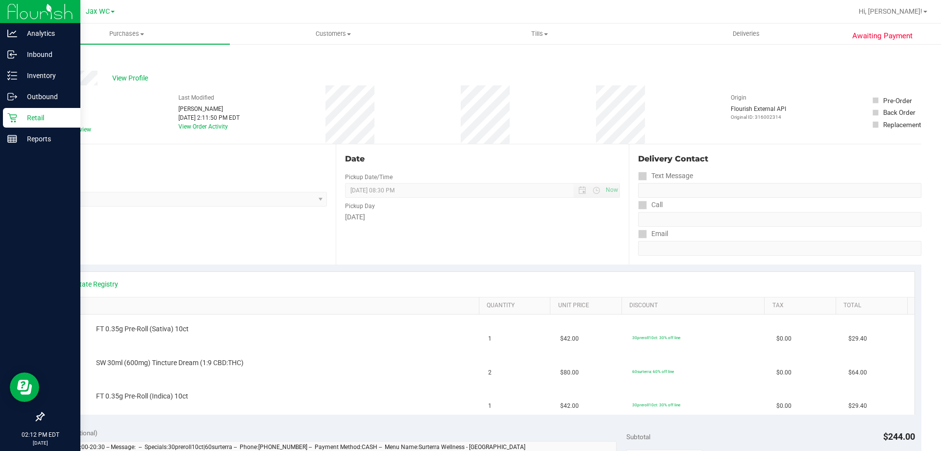
click at [29, 117] on p "Retail" at bounding box center [46, 118] width 59 height 12
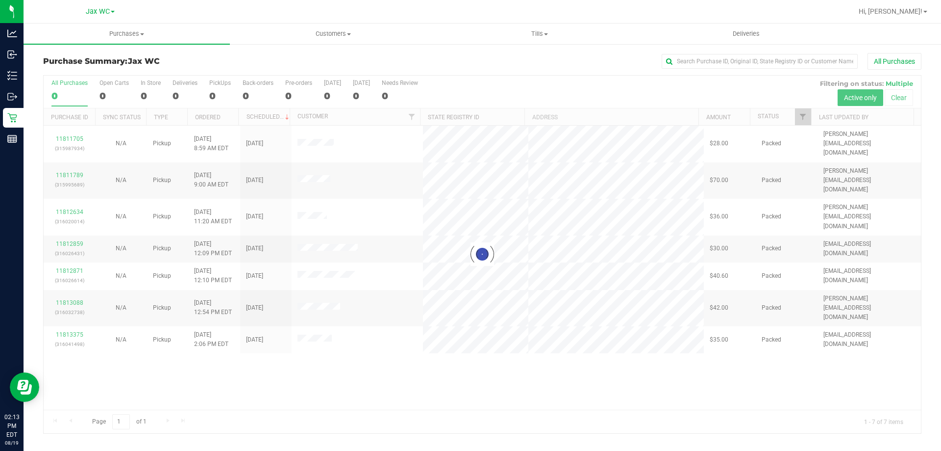
drag, startPoint x: 29, startPoint y: 117, endPoint x: 471, endPoint y: 78, distance: 443.4
click at [471, 78] on div at bounding box center [483, 253] width 878 height 357
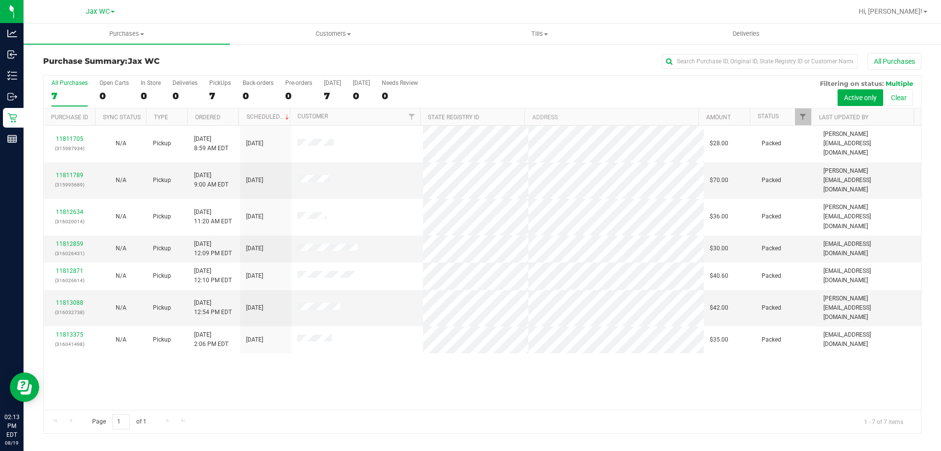
click at [418, 353] on div "11811705 (315987934) N/A Pickup 8/19/2025 8:59 AM EDT 8/19/2025 $28.00 Packed j…" at bounding box center [483, 268] width 878 height 284
click at [417, 355] on div "11811705 (315987934) N/A Pickup 8/19/2025 8:59 AM EDT 8/19/2025 $28.00 Packed j…" at bounding box center [483, 268] width 878 height 284
click at [365, 395] on div "11811705 (315987934) N/A Pickup 8/19/2025 8:59 AM EDT 8/19/2025 $28.00 Packed j…" at bounding box center [483, 268] width 878 height 284
click at [357, 413] on div "Page 1 of 1 1 - 7 of 7 items" at bounding box center [483, 421] width 878 height 24
click at [356, 396] on div "11811705 (315987934) N/A Pickup 8/19/2025 8:59 AM EDT 8/19/2025 $28.00 Packed j…" at bounding box center [483, 268] width 878 height 284
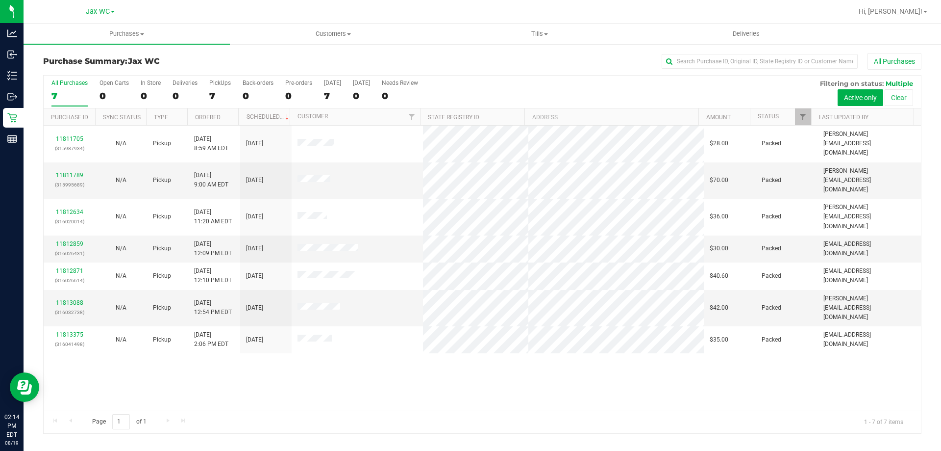
click at [297, 382] on div "11811705 (315987934) N/A Pickup 8/19/2025 8:59 AM EDT 8/19/2025 $28.00 Packed j…" at bounding box center [483, 268] width 878 height 284
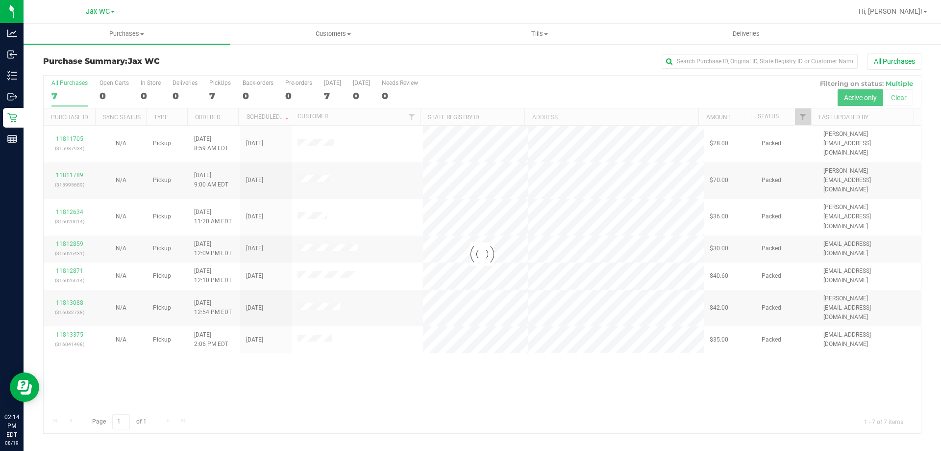
click at [218, 367] on div at bounding box center [483, 253] width 878 height 357
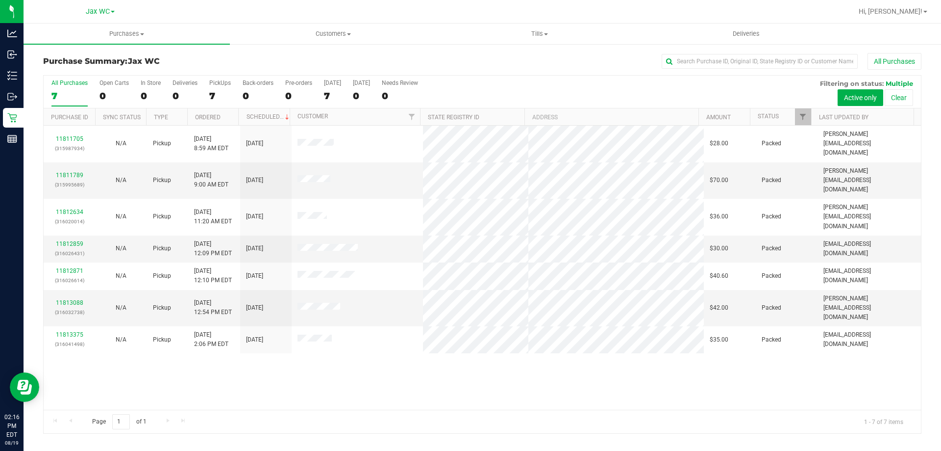
click at [331, 327] on div "11811705 (315987934) N/A Pickup 8/19/2025 8:59 AM EDT 8/19/2025 $28.00 Packed j…" at bounding box center [483, 268] width 878 height 284
click at [413, 338] on div "11811705 (315987934) N/A Pickup 8/19/2025 8:59 AM EDT 8/19/2025 $28.00 Packed j…" at bounding box center [483, 268] width 878 height 284
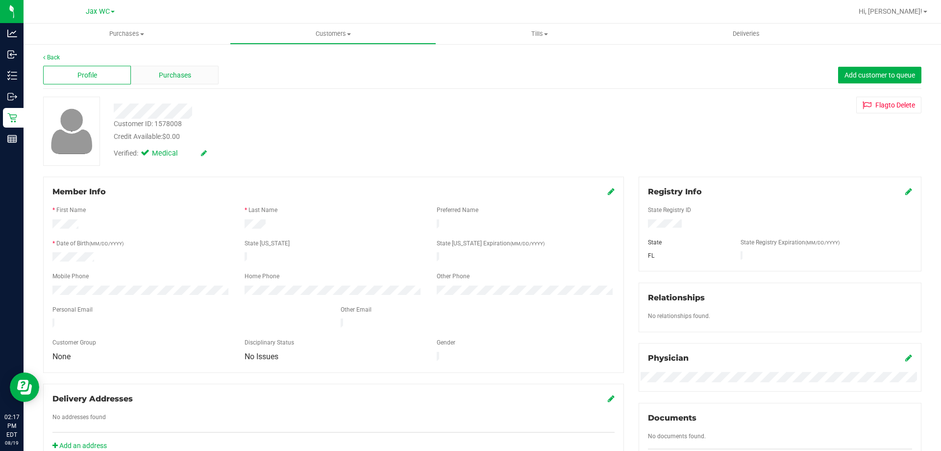
click at [148, 80] on div "Purchases" at bounding box center [175, 75] width 88 height 19
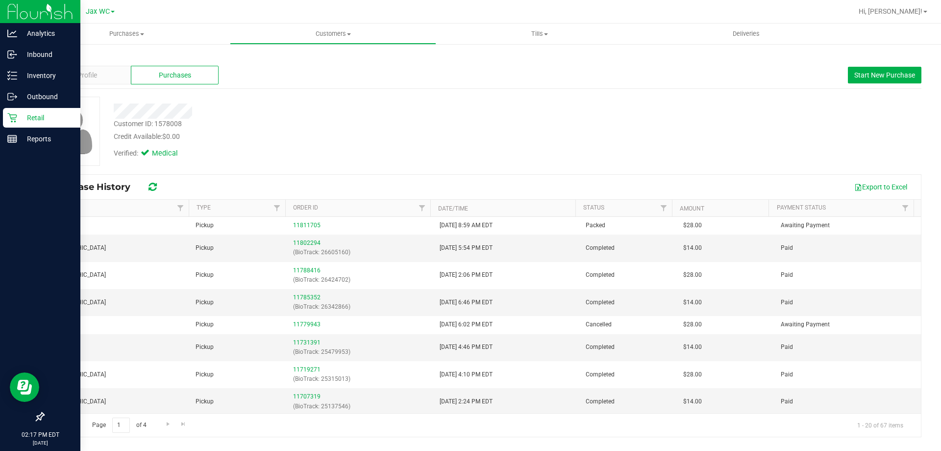
click at [15, 125] on div "Retail" at bounding box center [41, 118] width 77 height 20
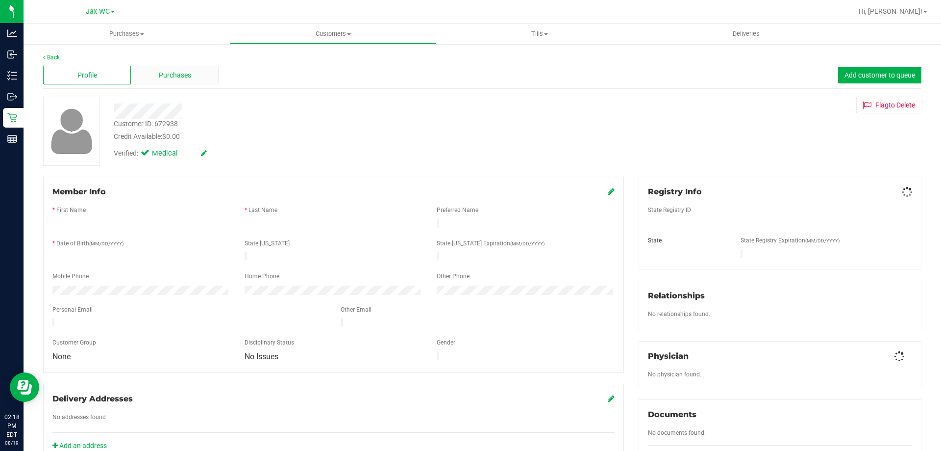
click at [184, 76] on span "Purchases" at bounding box center [175, 75] width 32 height 10
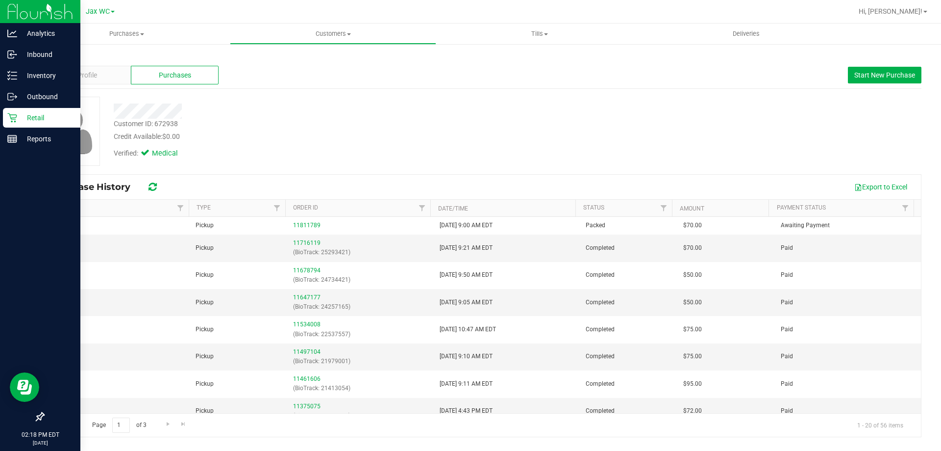
click at [5, 116] on div "Retail" at bounding box center [41, 118] width 77 height 20
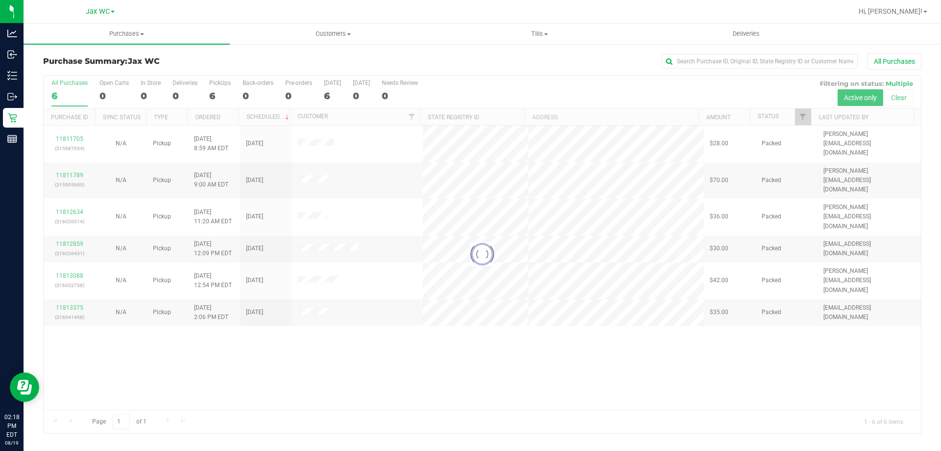
click at [317, 196] on div at bounding box center [483, 253] width 878 height 357
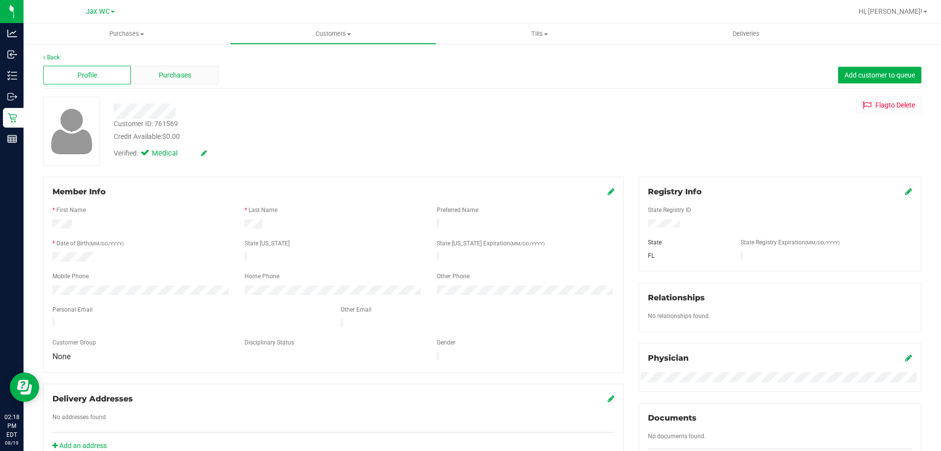
click at [183, 76] on span "Purchases" at bounding box center [175, 75] width 32 height 10
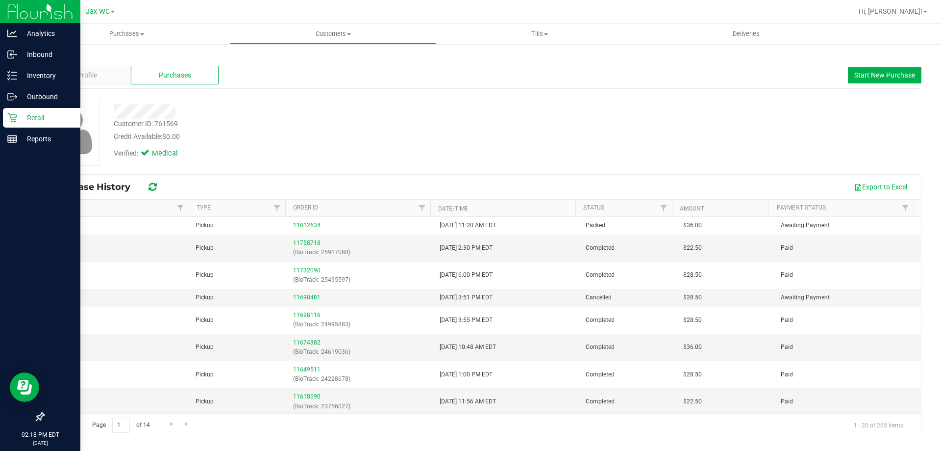
click at [6, 118] on div "Retail" at bounding box center [41, 118] width 77 height 20
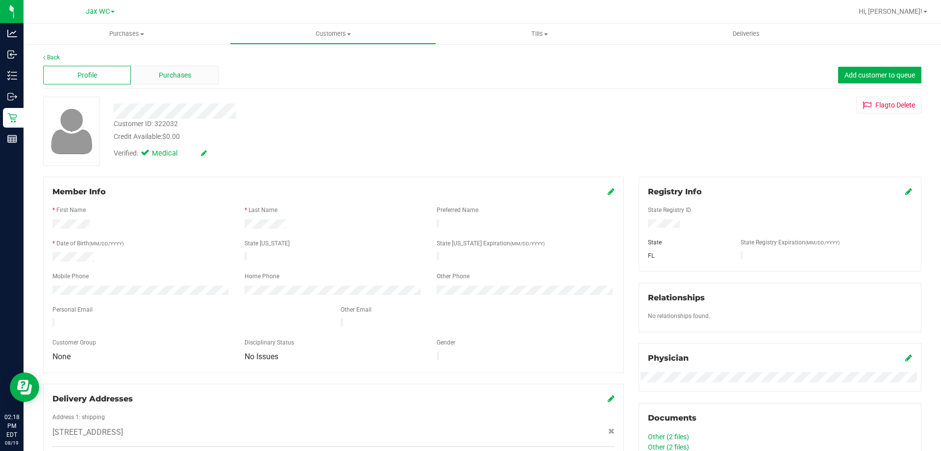
click at [161, 74] on span "Purchases" at bounding box center [175, 75] width 32 height 10
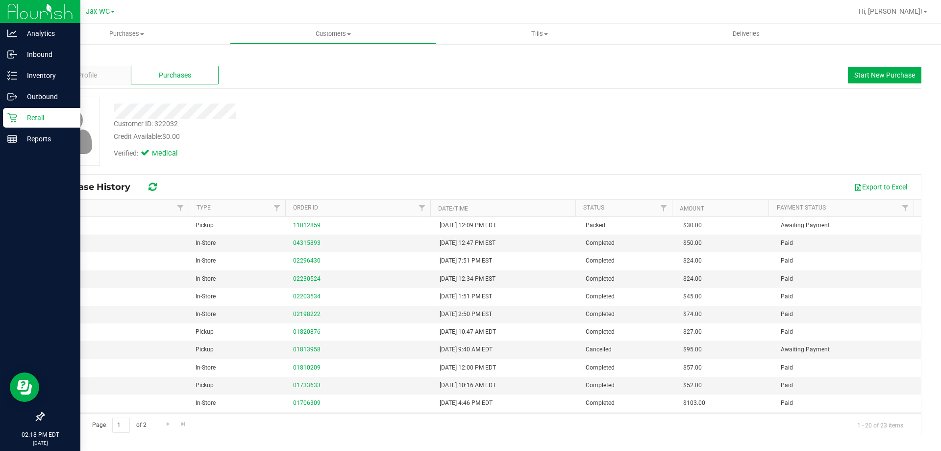
click at [21, 120] on p "Retail" at bounding box center [46, 118] width 59 height 12
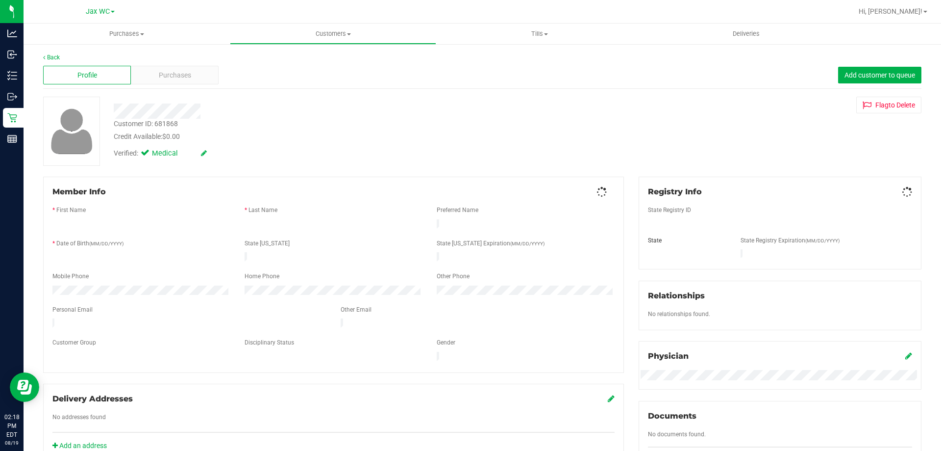
click at [172, 91] on div "Back Profile Purchases Add customer to queue Customer ID: 681868 Credit Availab…" at bounding box center [482, 364] width 879 height 623
click at [168, 76] on span "Purchases" at bounding box center [175, 75] width 32 height 10
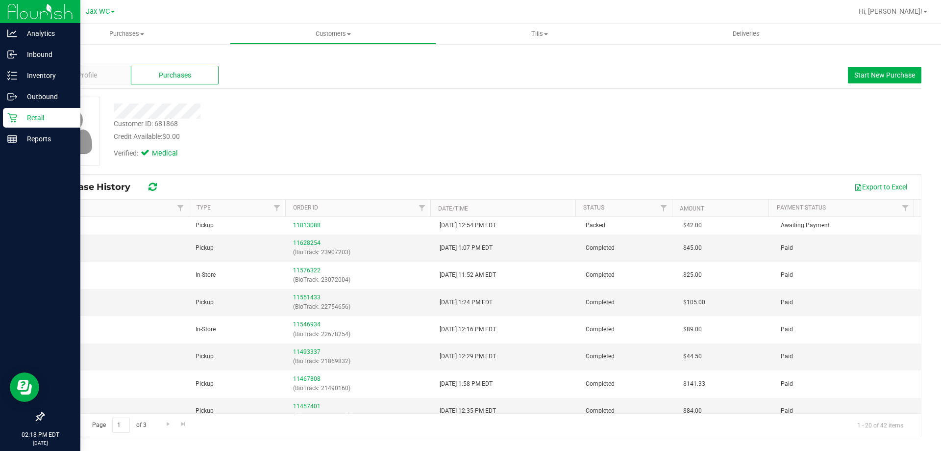
click at [13, 114] on icon at bounding box center [12, 118] width 10 height 10
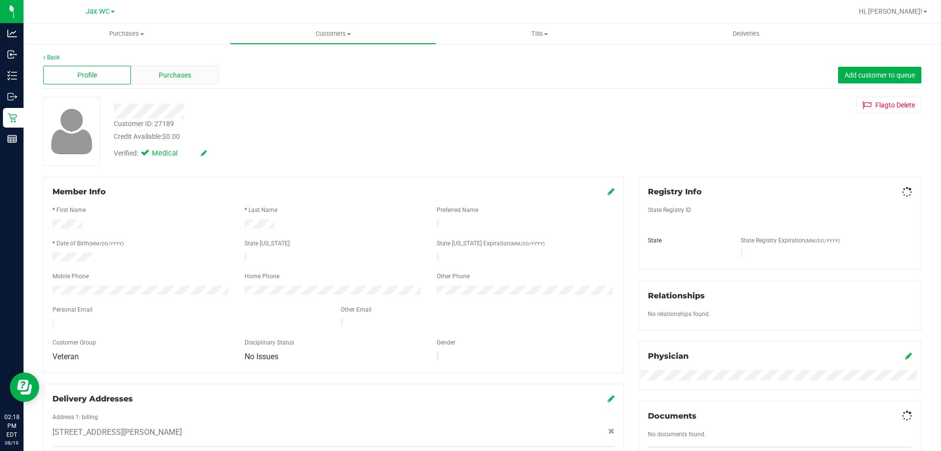
click at [176, 76] on span "Purchases" at bounding box center [175, 75] width 32 height 10
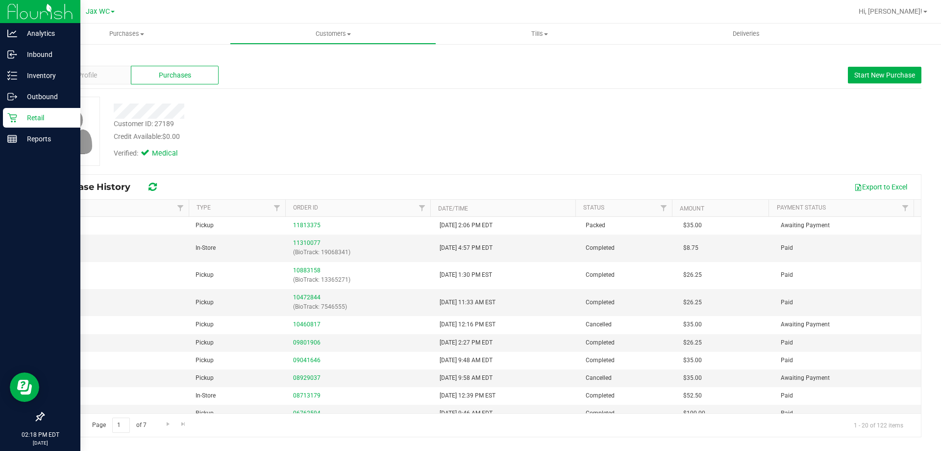
click at [12, 113] on icon at bounding box center [12, 118] width 10 height 10
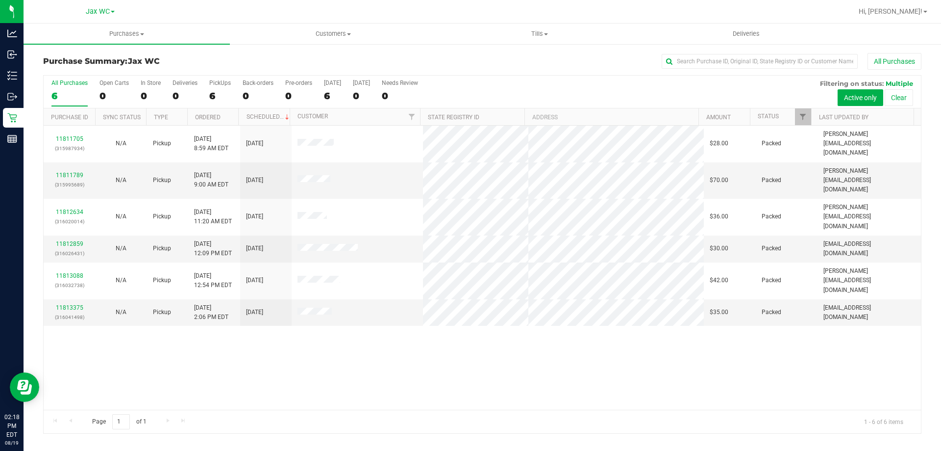
click at [390, 55] on div "All Purchases" at bounding box center [629, 61] width 586 height 17
click at [328, 301] on div "11811705 (315987934) N/A Pickup 8/19/2025 8:59 AM EDT 8/19/2025 $28.00 Packed j…" at bounding box center [483, 268] width 878 height 284
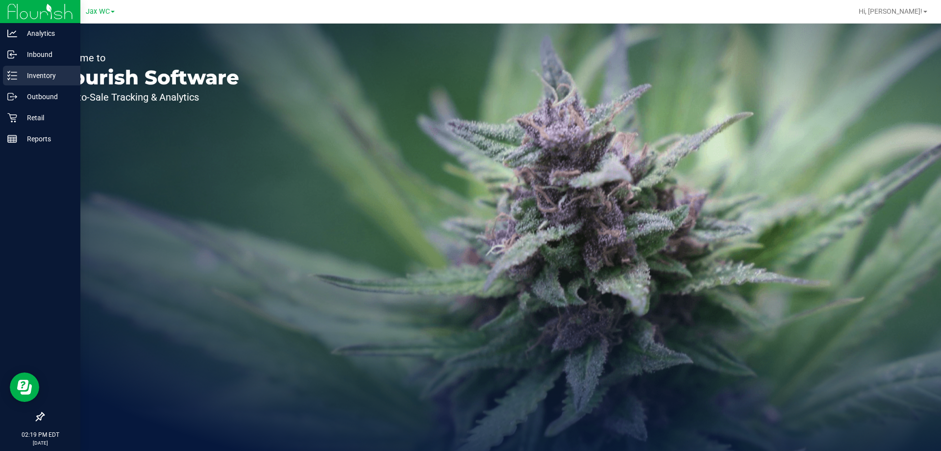
click at [19, 70] on p "Inventory" at bounding box center [46, 76] width 59 height 12
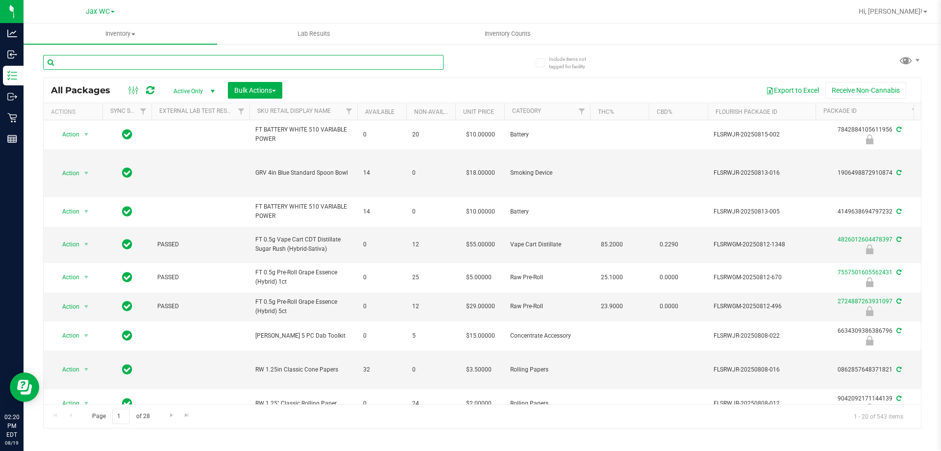
click at [143, 63] on input "text" at bounding box center [243, 62] width 401 height 15
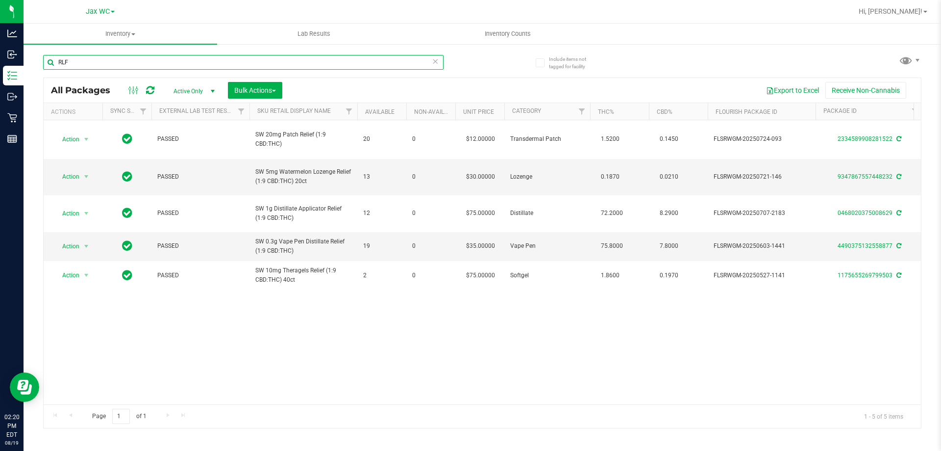
type input "RLF"
click at [547, 329] on div "Action Action Adjust qty Create package Edit attributes Global inventory Locate…" at bounding box center [483, 262] width 878 height 284
click at [365, 338] on div "Action Action Adjust qty Create package Edit attributes Global inventory Locate…" at bounding box center [483, 262] width 878 height 284
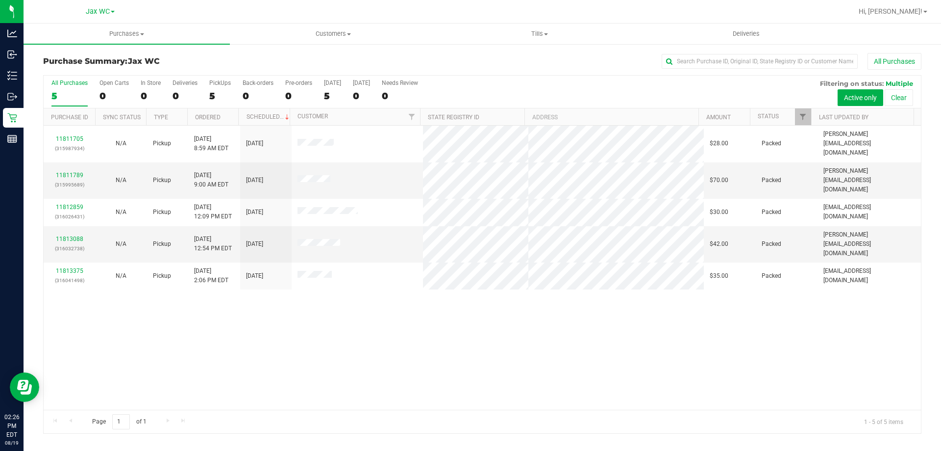
drag, startPoint x: 93, startPoint y: -59, endPoint x: 371, endPoint y: 70, distance: 306.4
click at [365, 63] on div "All Purchases" at bounding box center [629, 61] width 586 height 17
click at [916, 8] on span "Hi, [PERSON_NAME]!" at bounding box center [891, 11] width 64 height 8
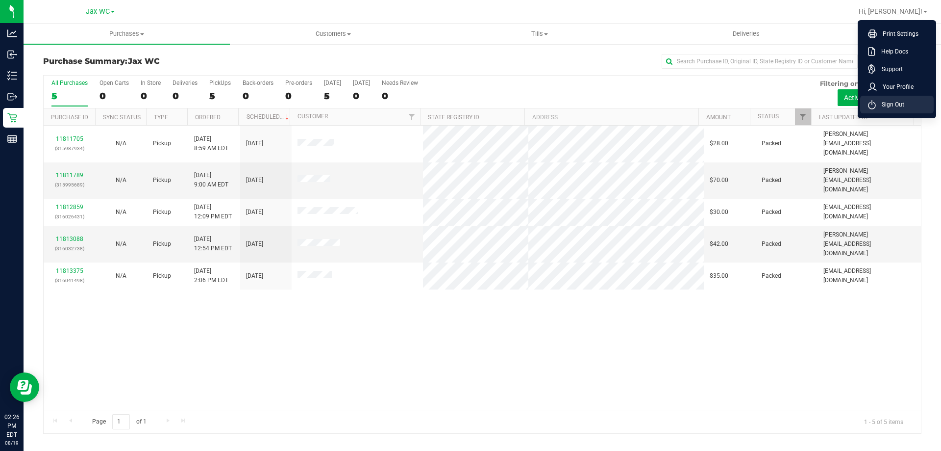
click at [917, 106] on li "Sign Out" at bounding box center [897, 105] width 74 height 18
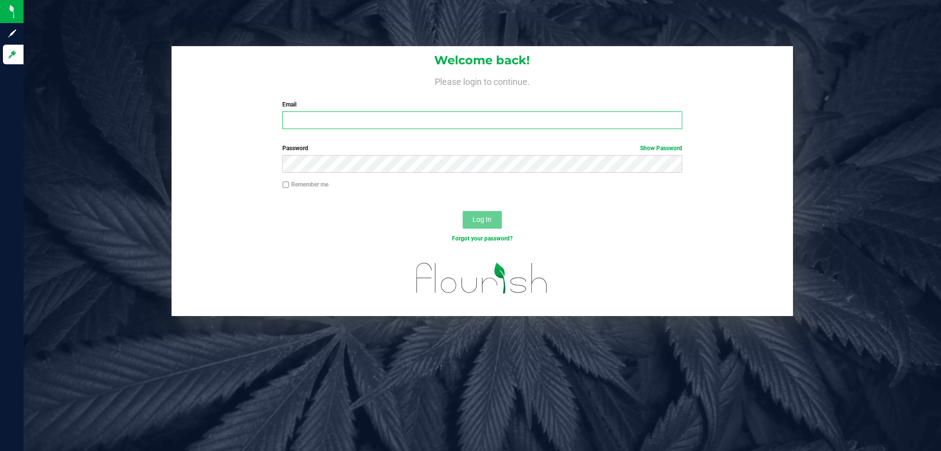
click at [553, 124] on input "Email" at bounding box center [482, 120] width 400 height 18
type input "[EMAIL_ADDRESS][DOMAIN_NAME]"
click at [463, 211] on button "Log In" at bounding box center [482, 220] width 39 height 18
